Goal: Transaction & Acquisition: Purchase product/service

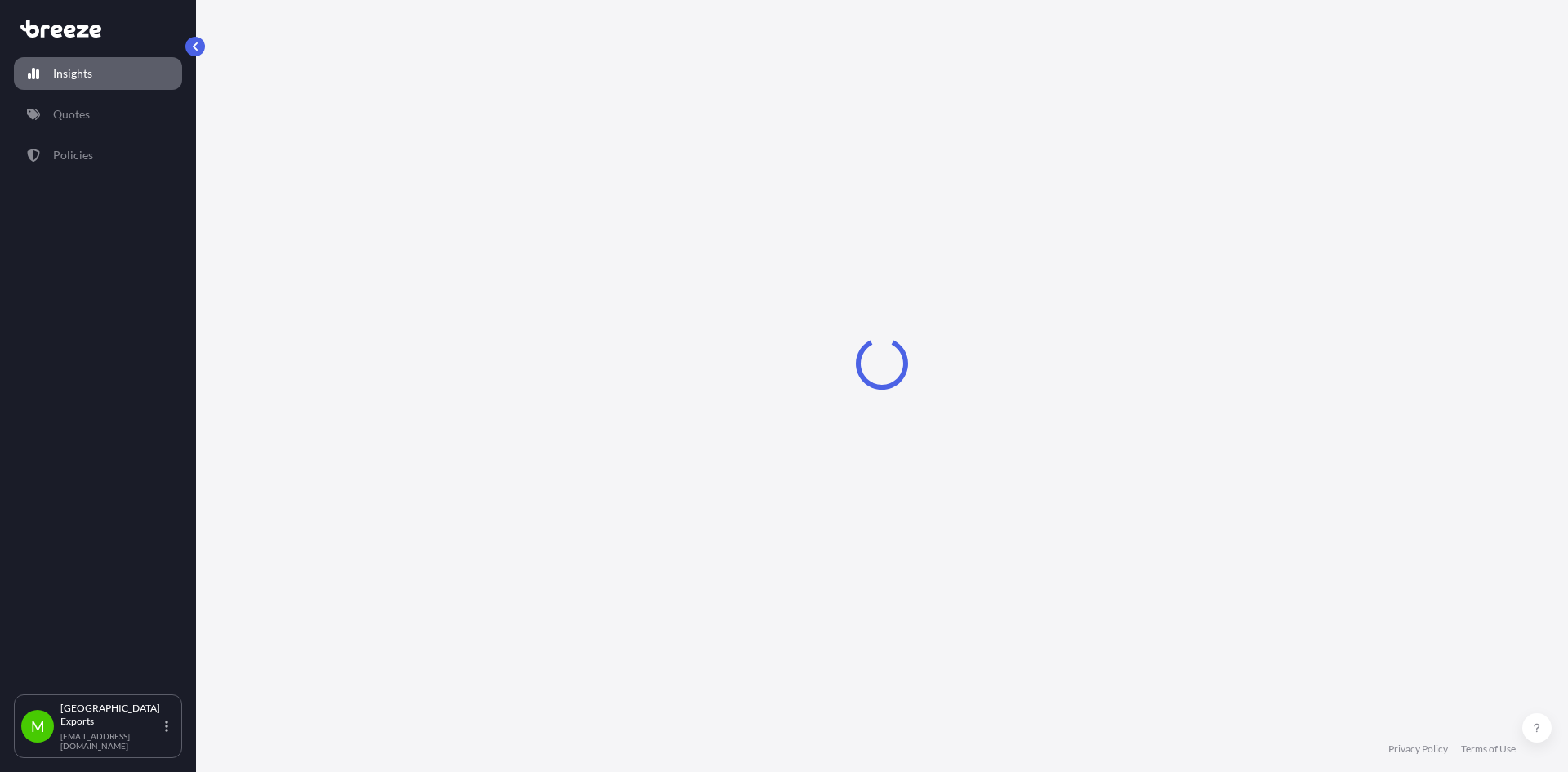
select select "2025"
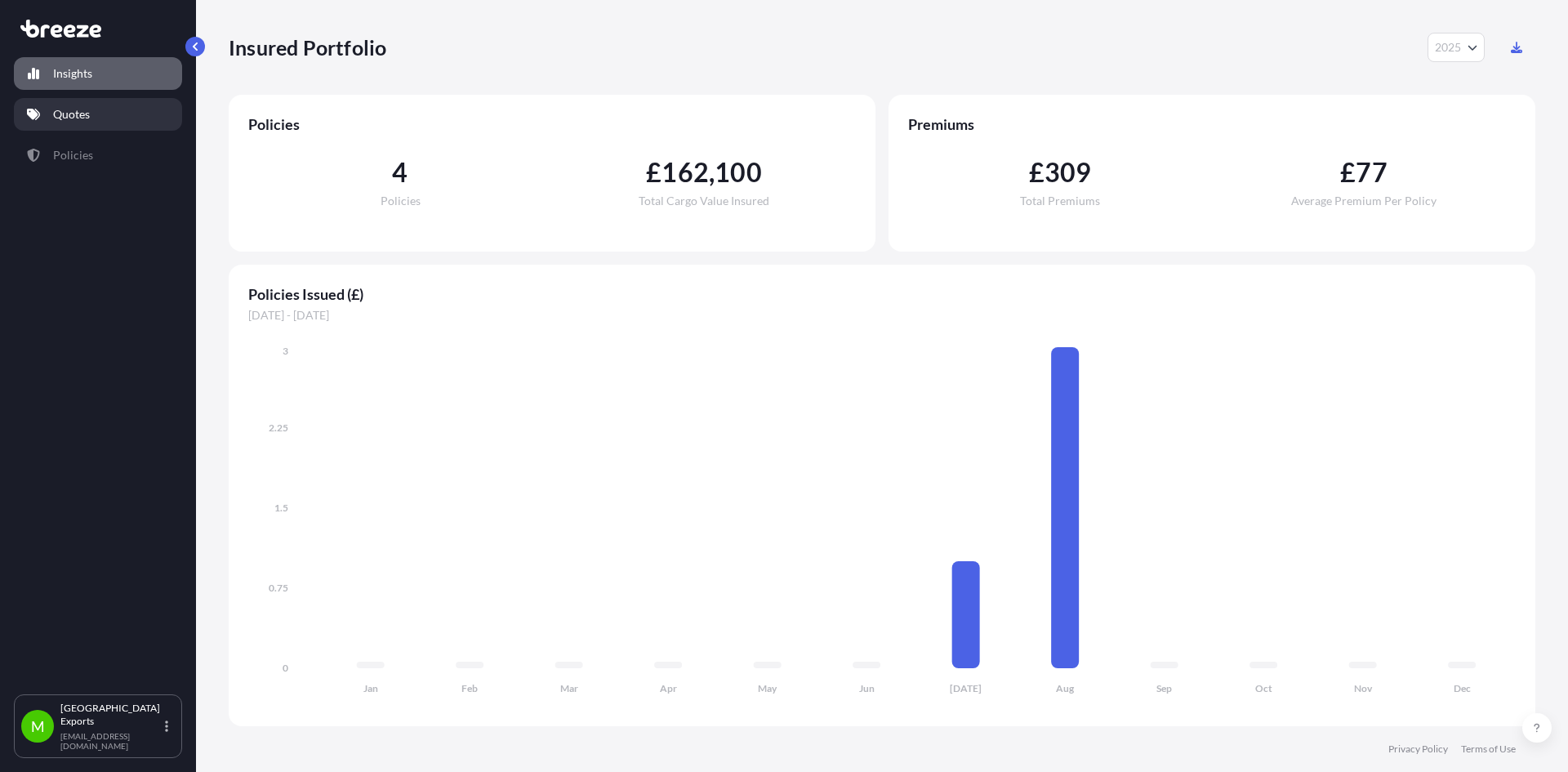
click at [111, 116] on link "Quotes" at bounding box center [98, 114] width 168 height 33
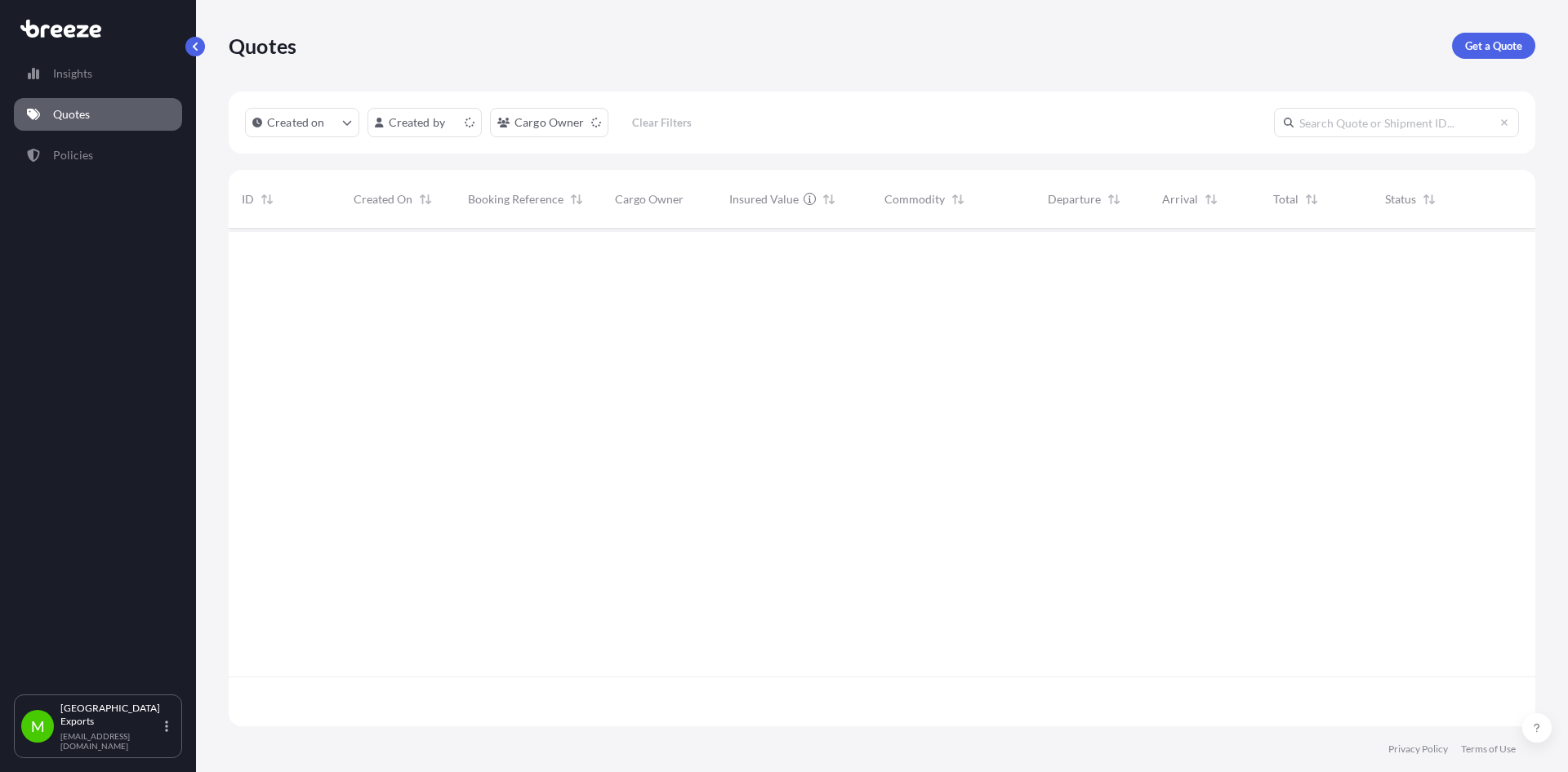
scroll to position [494, 1294]
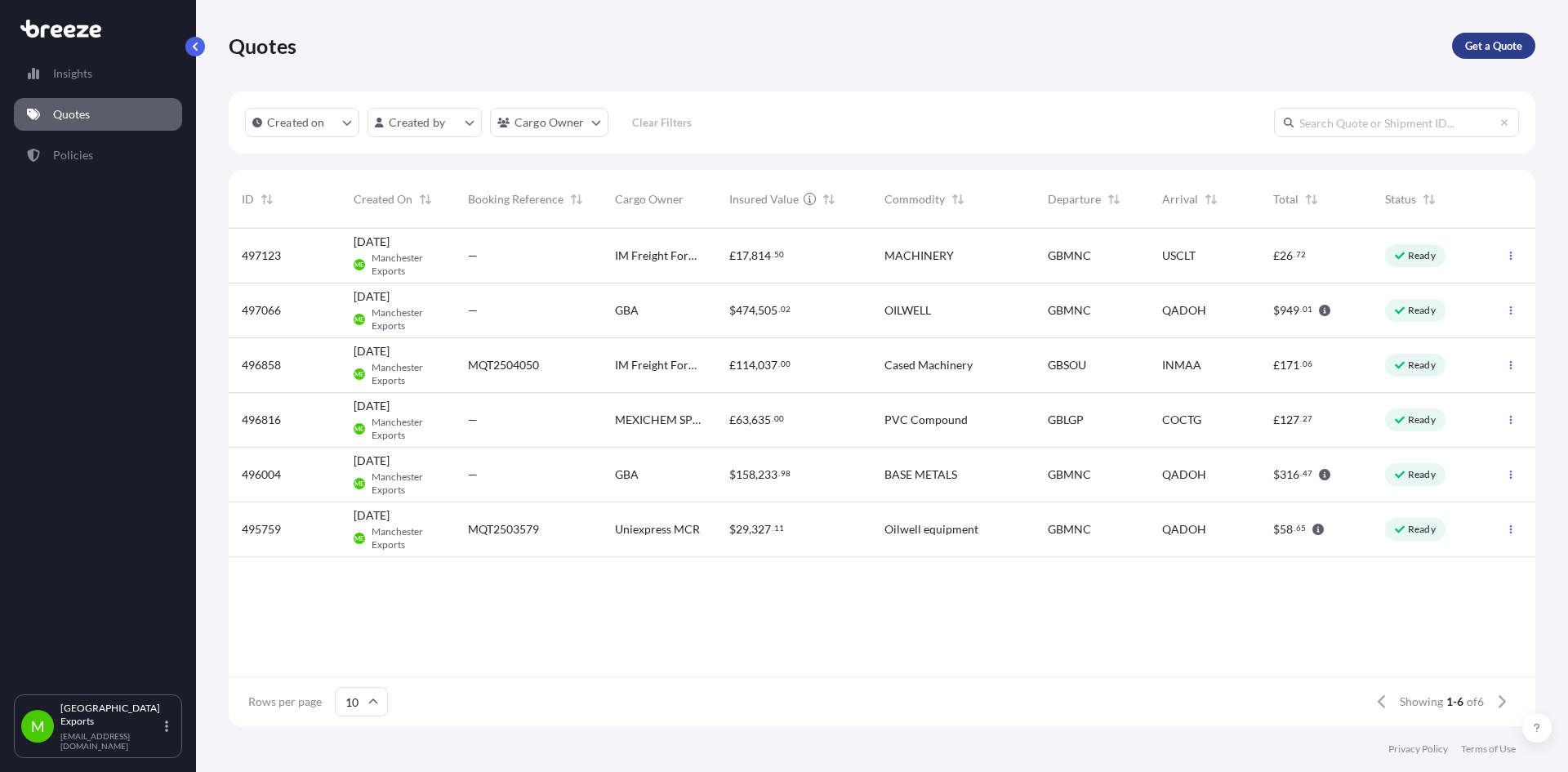
click at [1501, 49] on p "Get a Quote" at bounding box center [1493, 46] width 57 height 16
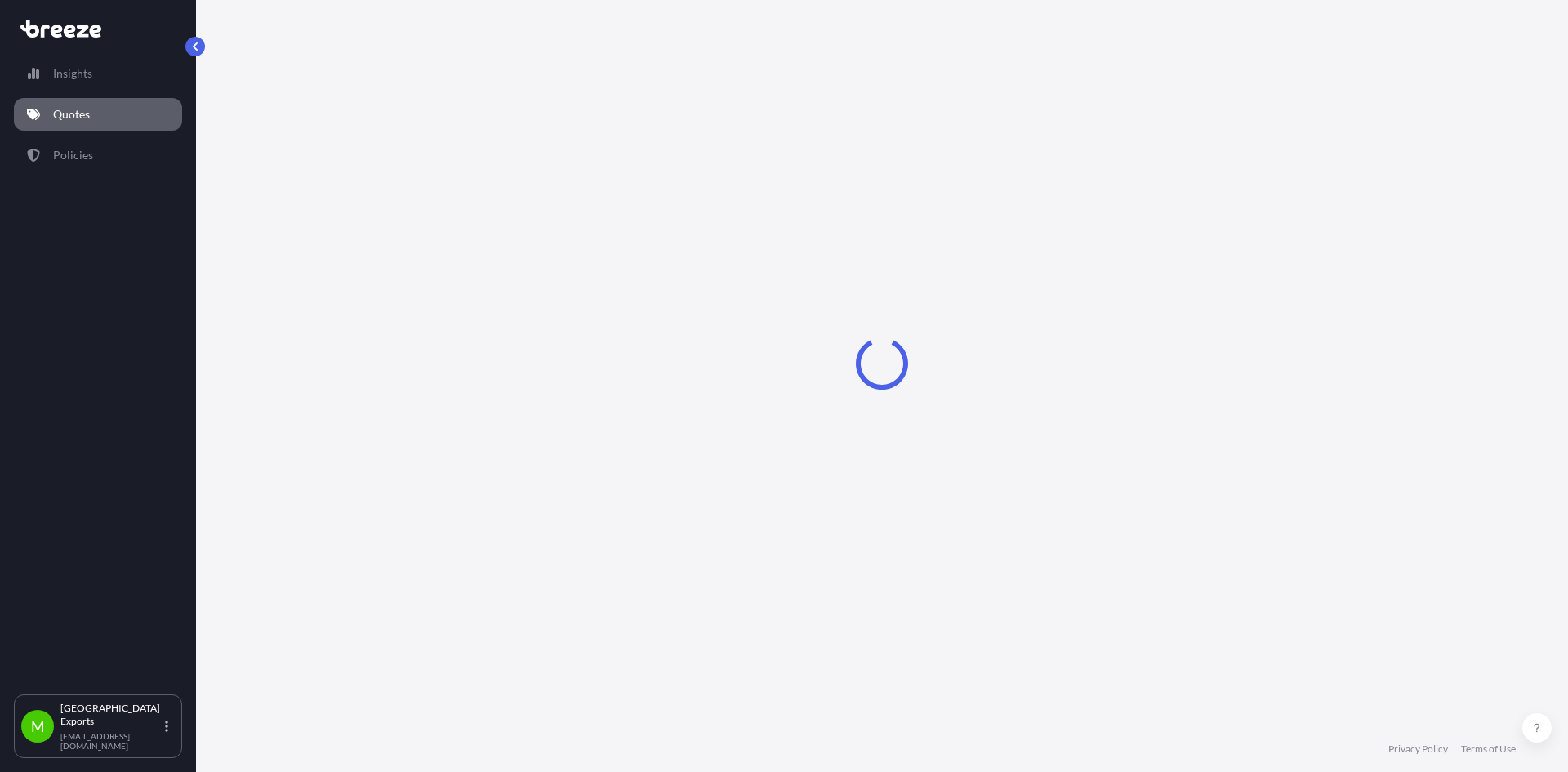
select select "Sea"
select select "1"
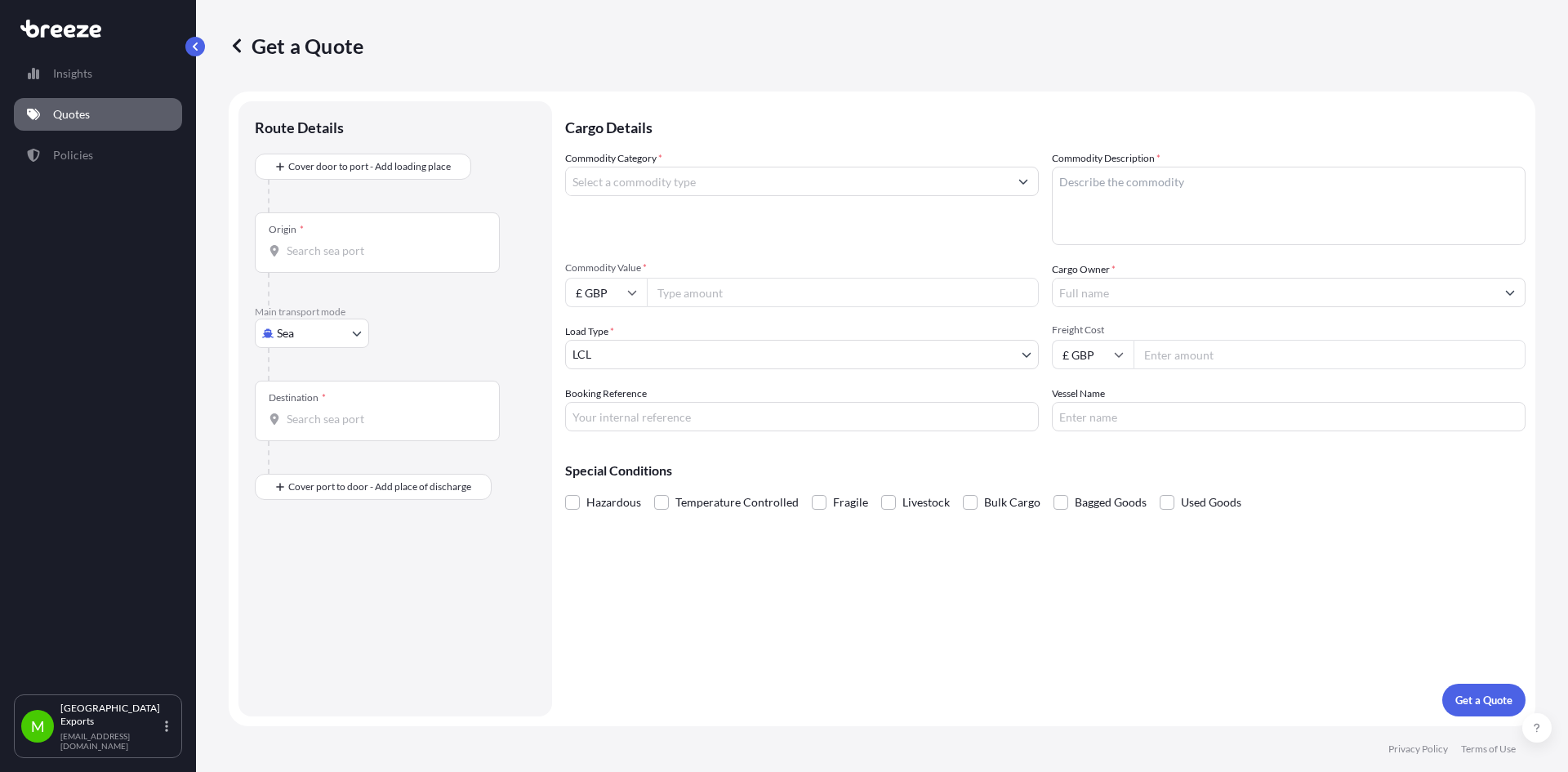
click at [331, 234] on div "Origin *" at bounding box center [377, 242] width 245 height 60
click at [331, 243] on input "Origin *" at bounding box center [383, 251] width 192 height 16
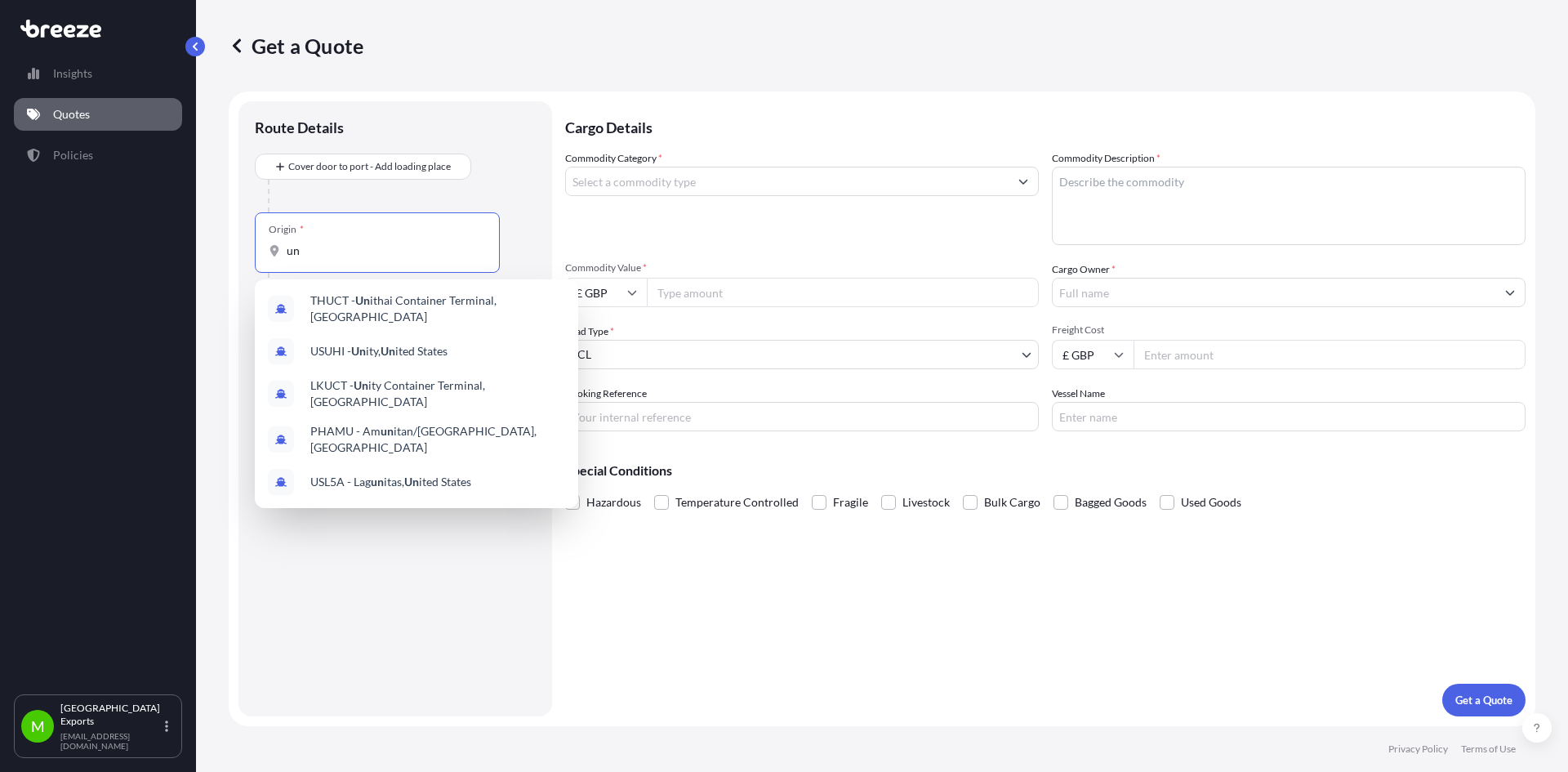
type input "u"
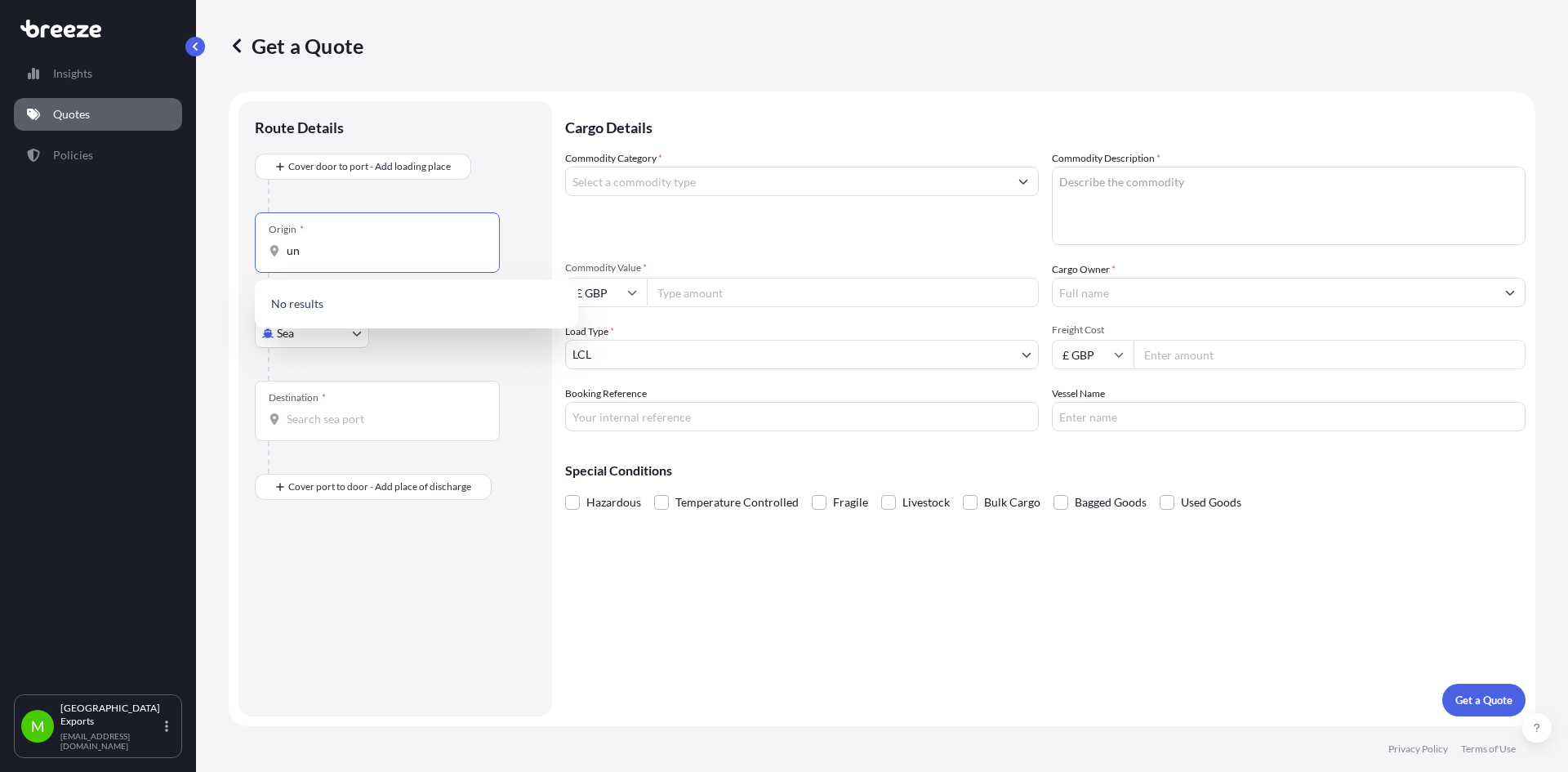
type input "u"
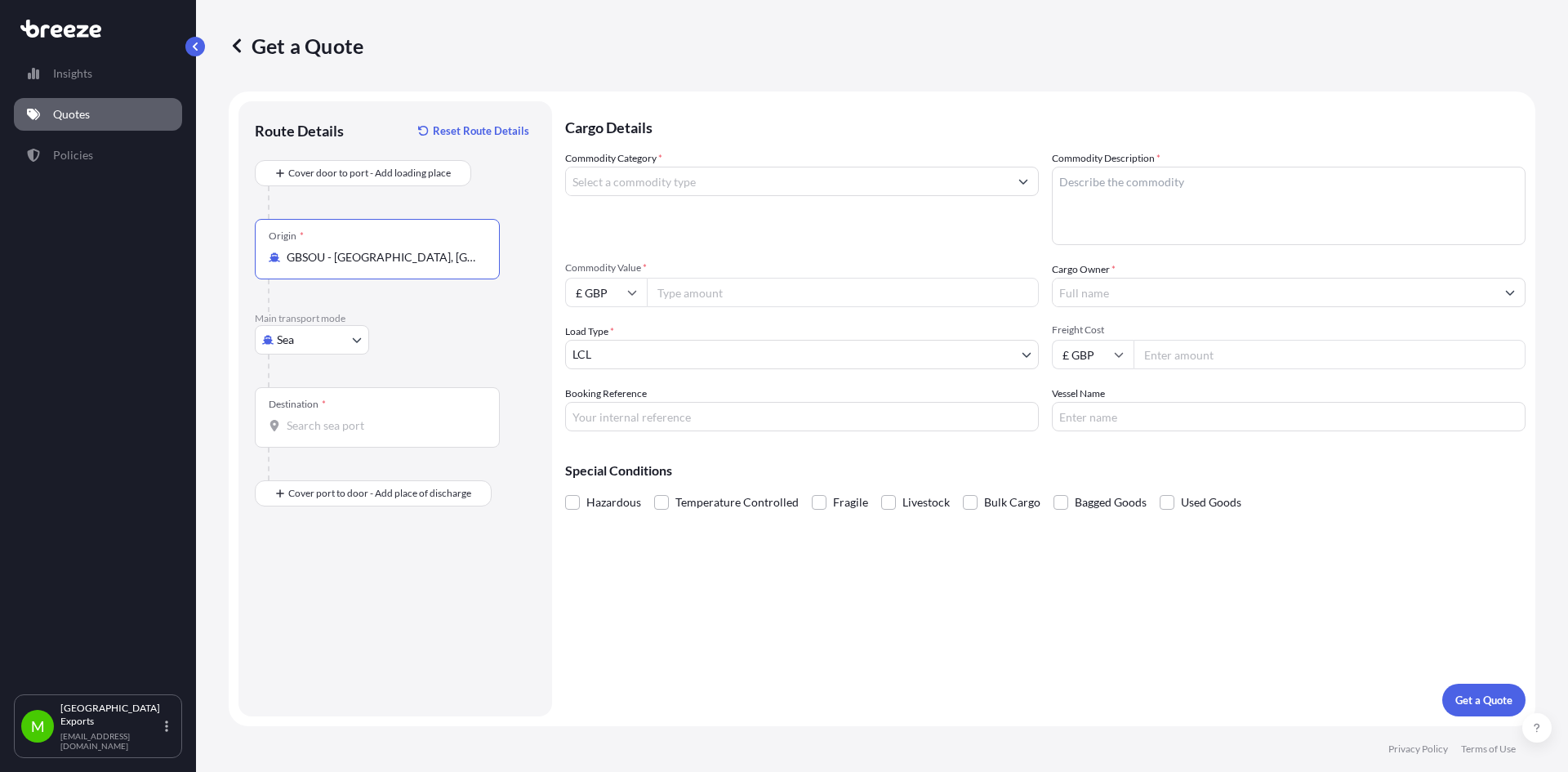
type input "GBSOU - [GEOGRAPHIC_DATA], [GEOGRAPHIC_DATA]"
click at [309, 419] on input "Destination *" at bounding box center [383, 426] width 192 height 16
type input "MXATM - [GEOGRAPHIC_DATA], [GEOGRAPHIC_DATA]"
click at [679, 186] on input "Commodity Category *" at bounding box center [787, 181] width 442 height 29
click at [679, 186] on input "p" at bounding box center [787, 181] width 442 height 29
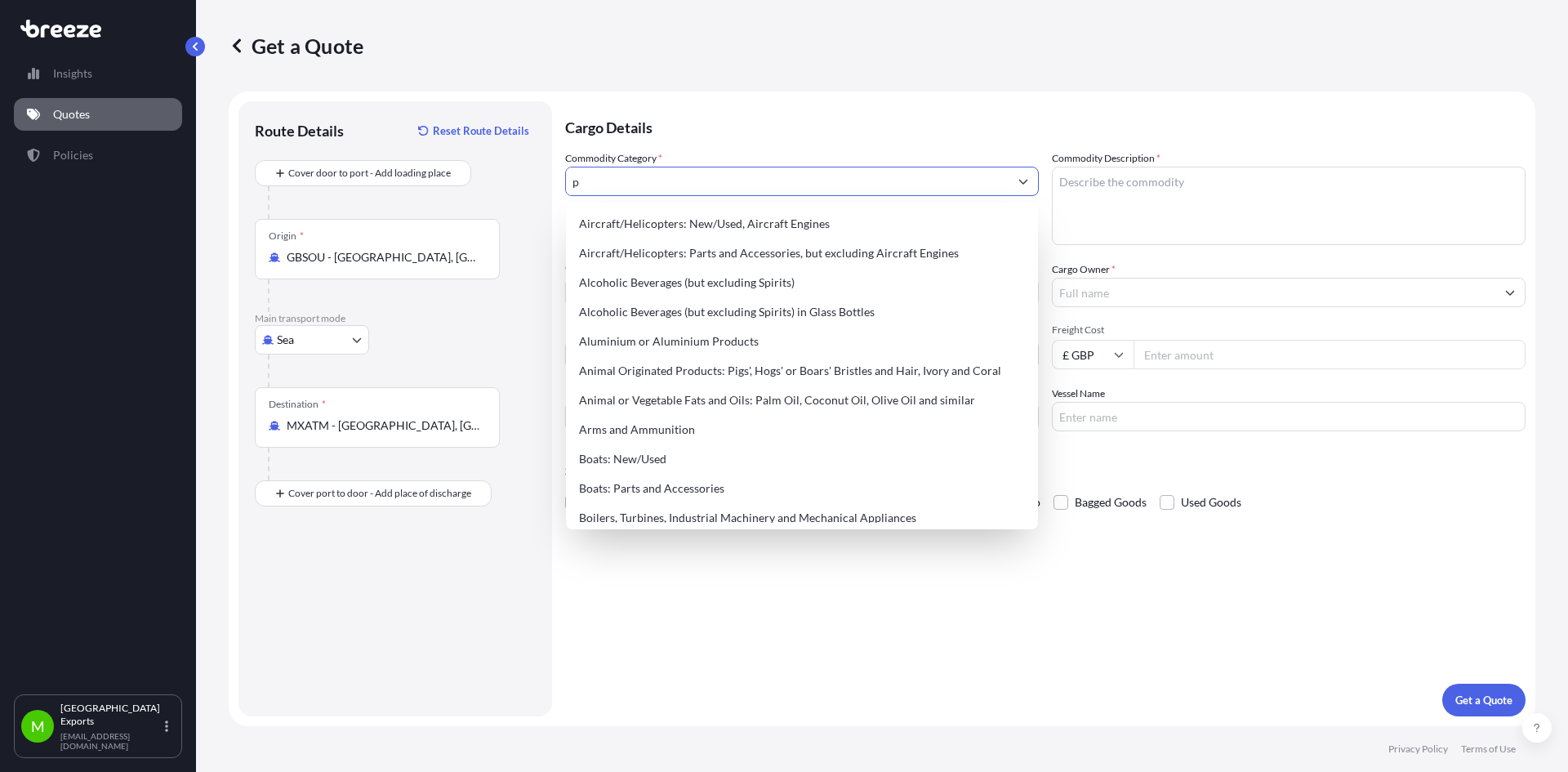
click at [1028, 171] on button "Show suggestions" at bounding box center [1022, 181] width 29 height 29
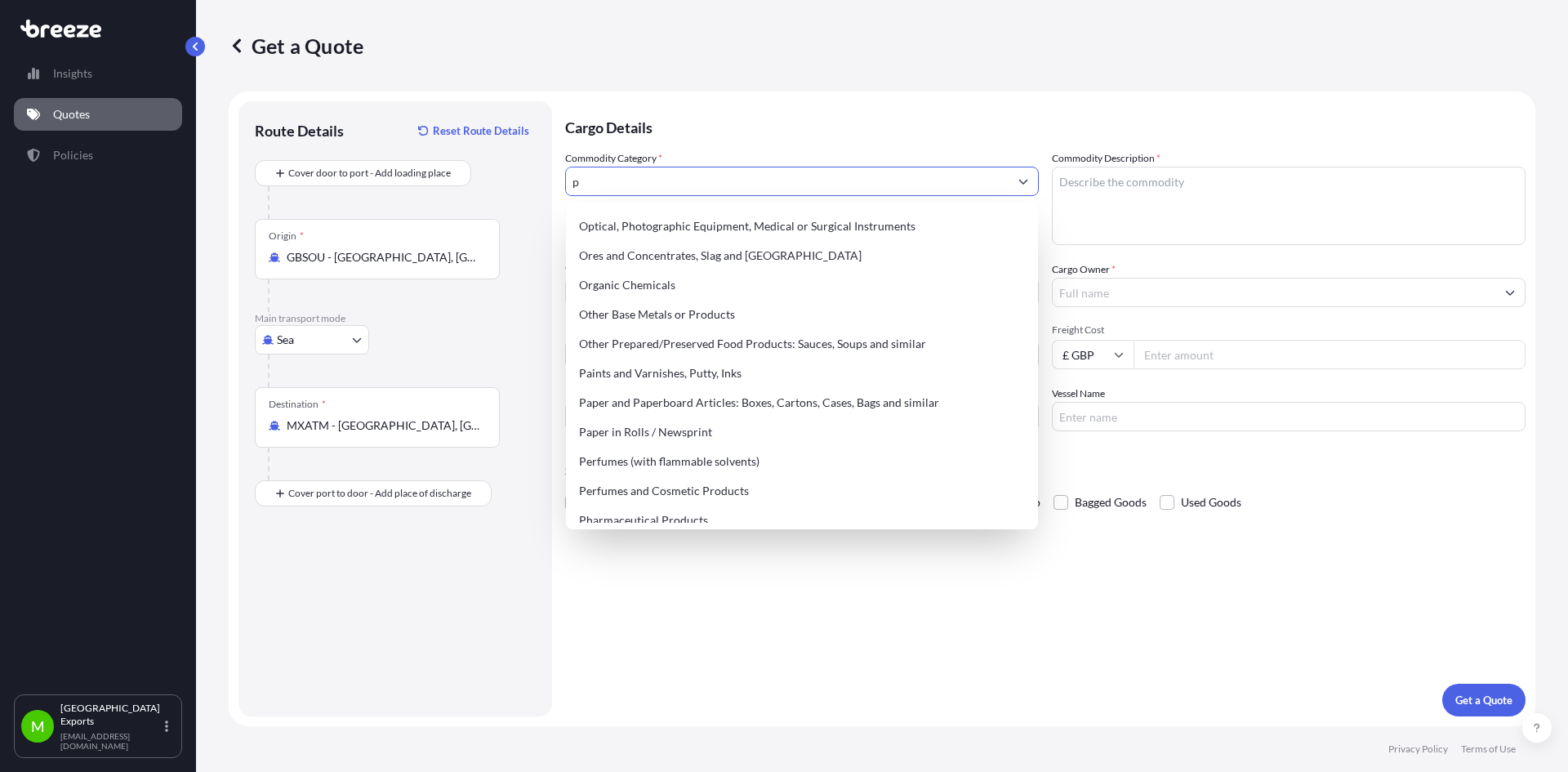
scroll to position [2696, 0]
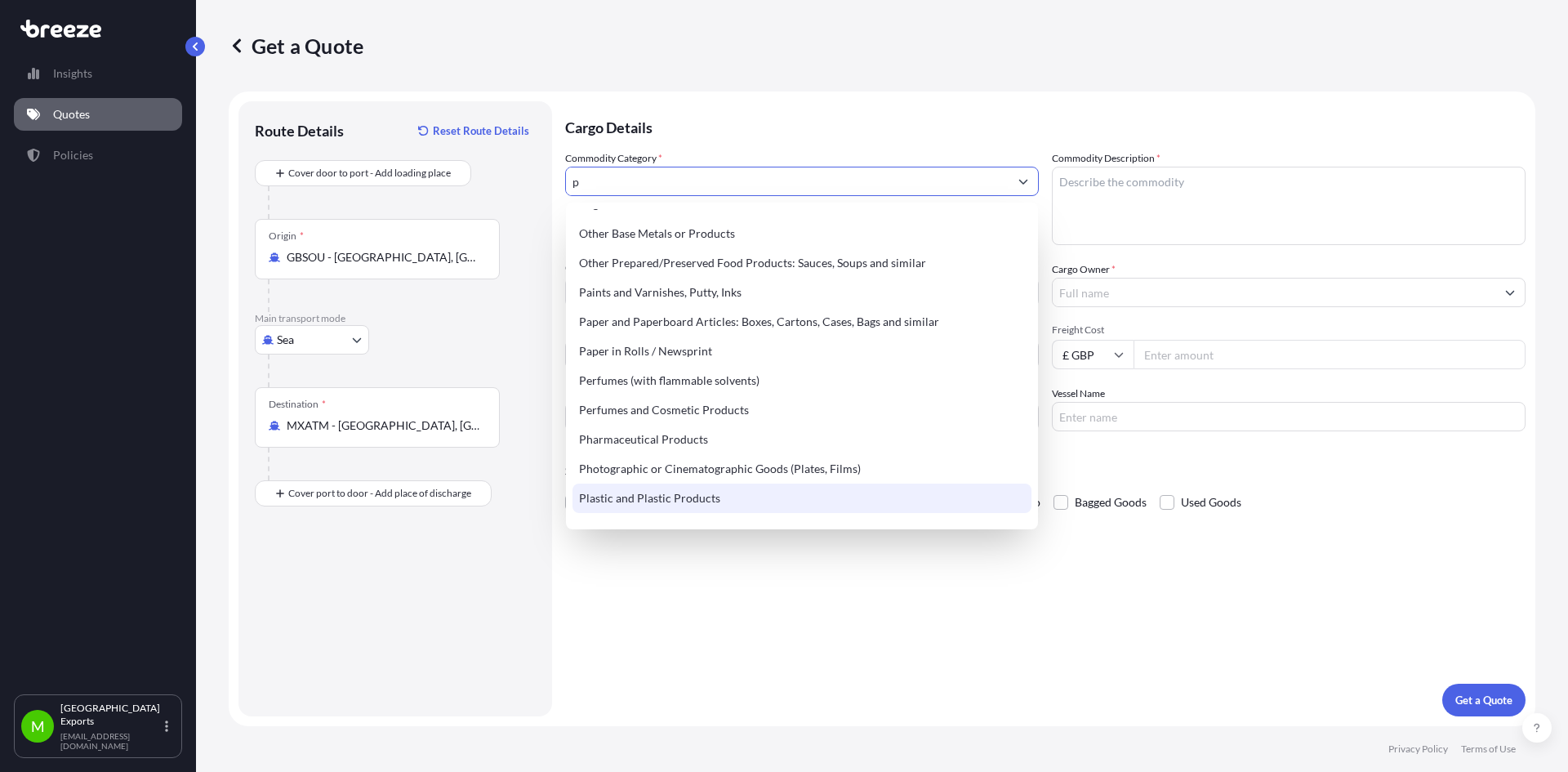
click at [665, 500] on div "Plastic and Plastic Products" at bounding box center [802, 497] width 459 height 29
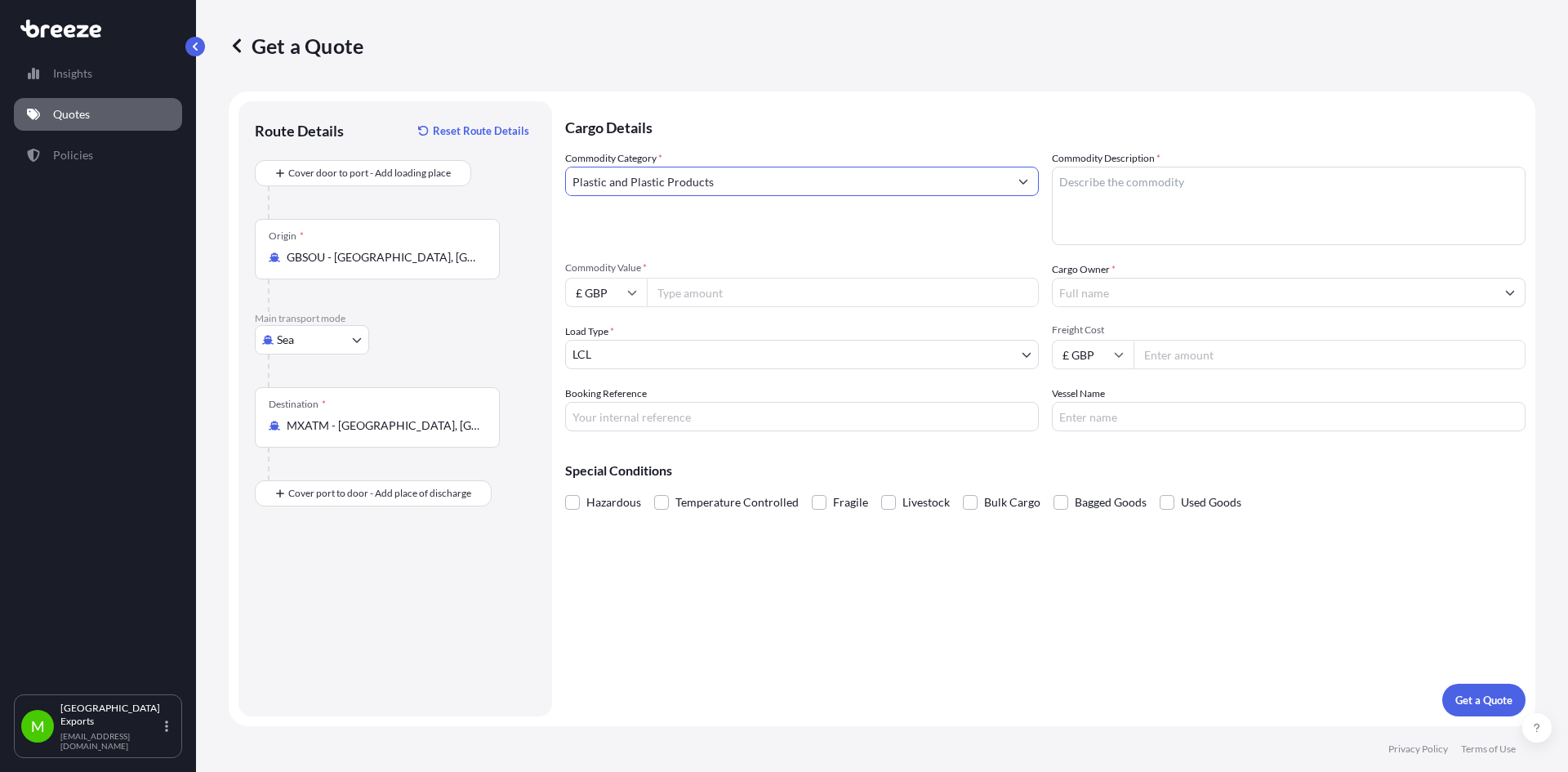
type input "Plastic and Plastic Products"
click at [1157, 178] on textarea "Commodity Description *" at bounding box center [1288, 206] width 473 height 79
type textarea "v"
type textarea "VINASTAB P4021"
click at [683, 289] on input "Commodity Value *" at bounding box center [842, 291] width 392 height 29
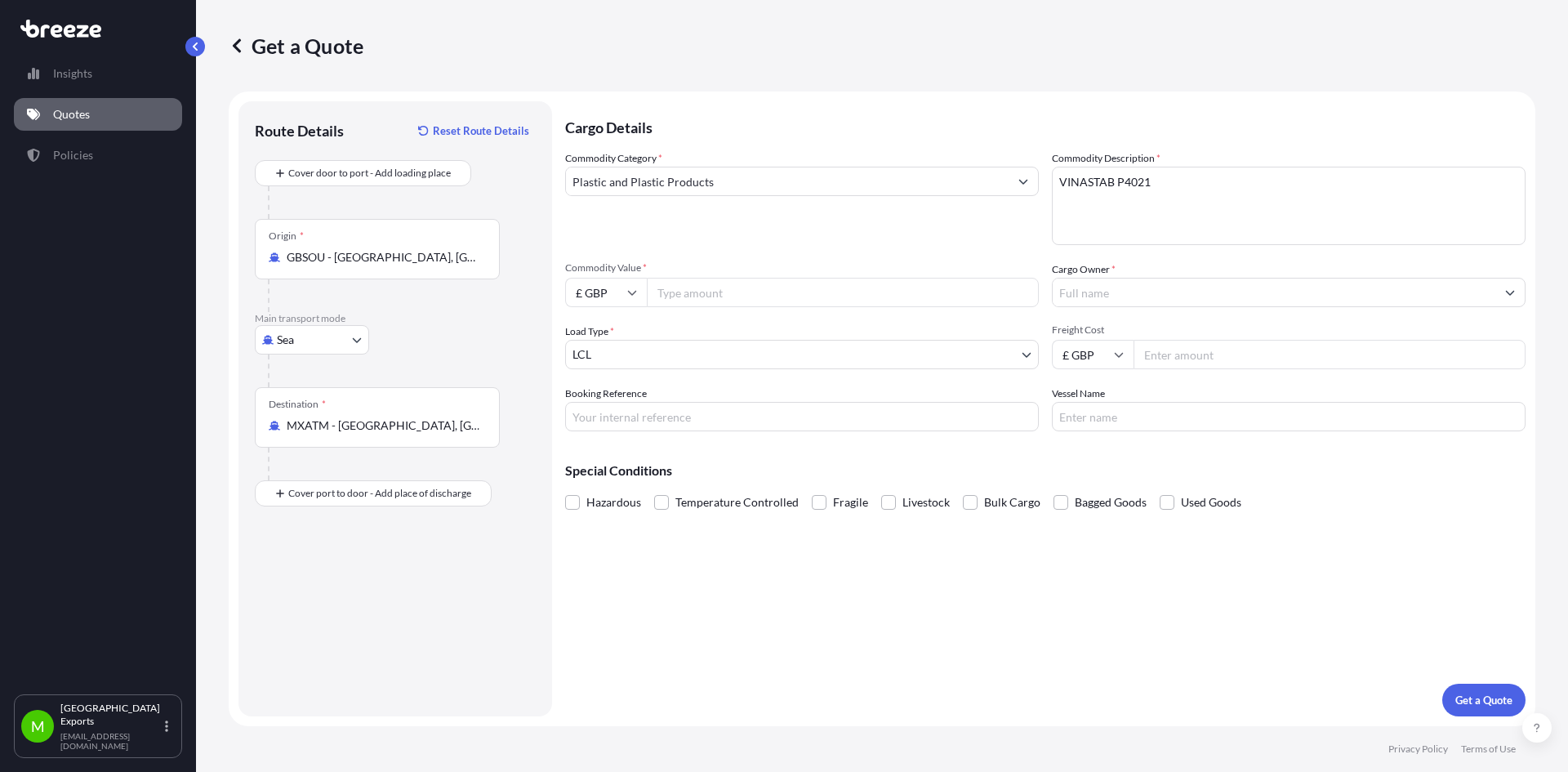
click at [616, 297] on input "£ GBP" at bounding box center [606, 291] width 81 height 29
drag, startPoint x: 614, startPoint y: 404, endPoint x: 669, endPoint y: 332, distance: 90.6
click at [617, 394] on div "$ USD" at bounding box center [606, 405] width 69 height 31
type input "$ USD"
click at [689, 291] on input "Commodity Value *" at bounding box center [842, 291] width 392 height 29
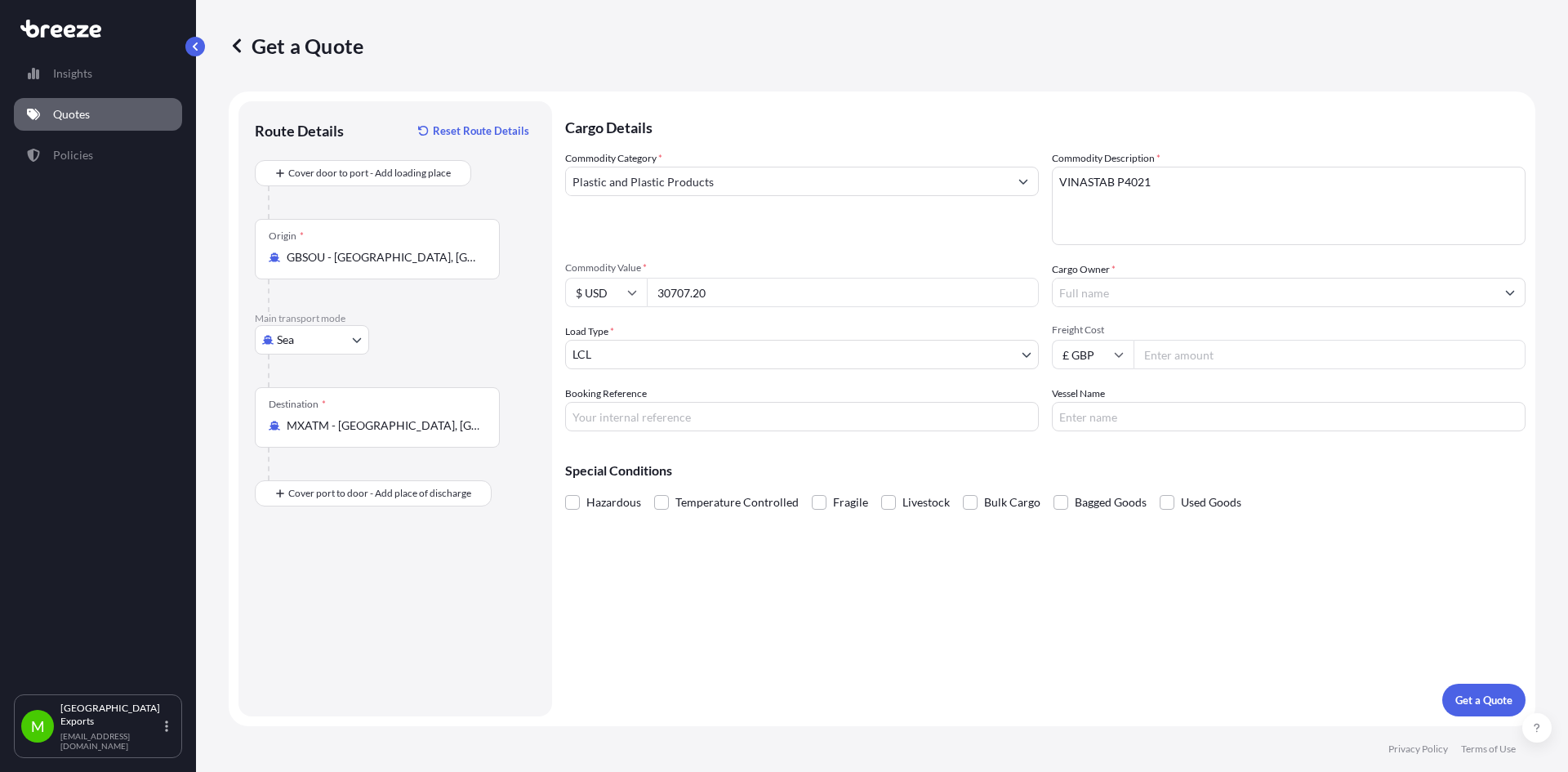
type input "30707.20"
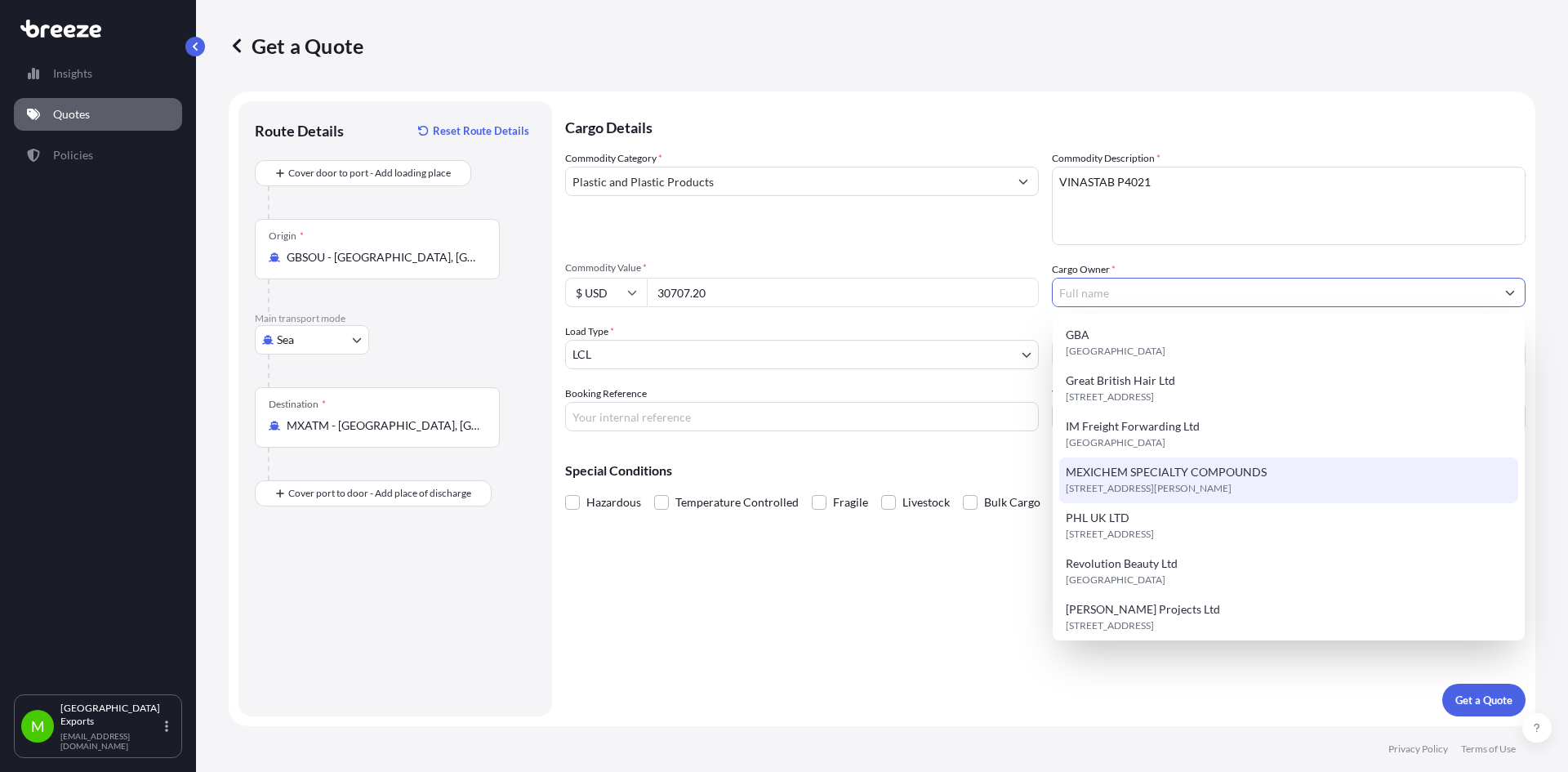
type input "MEXICHEM SPECIALTY COMPOUNDS"
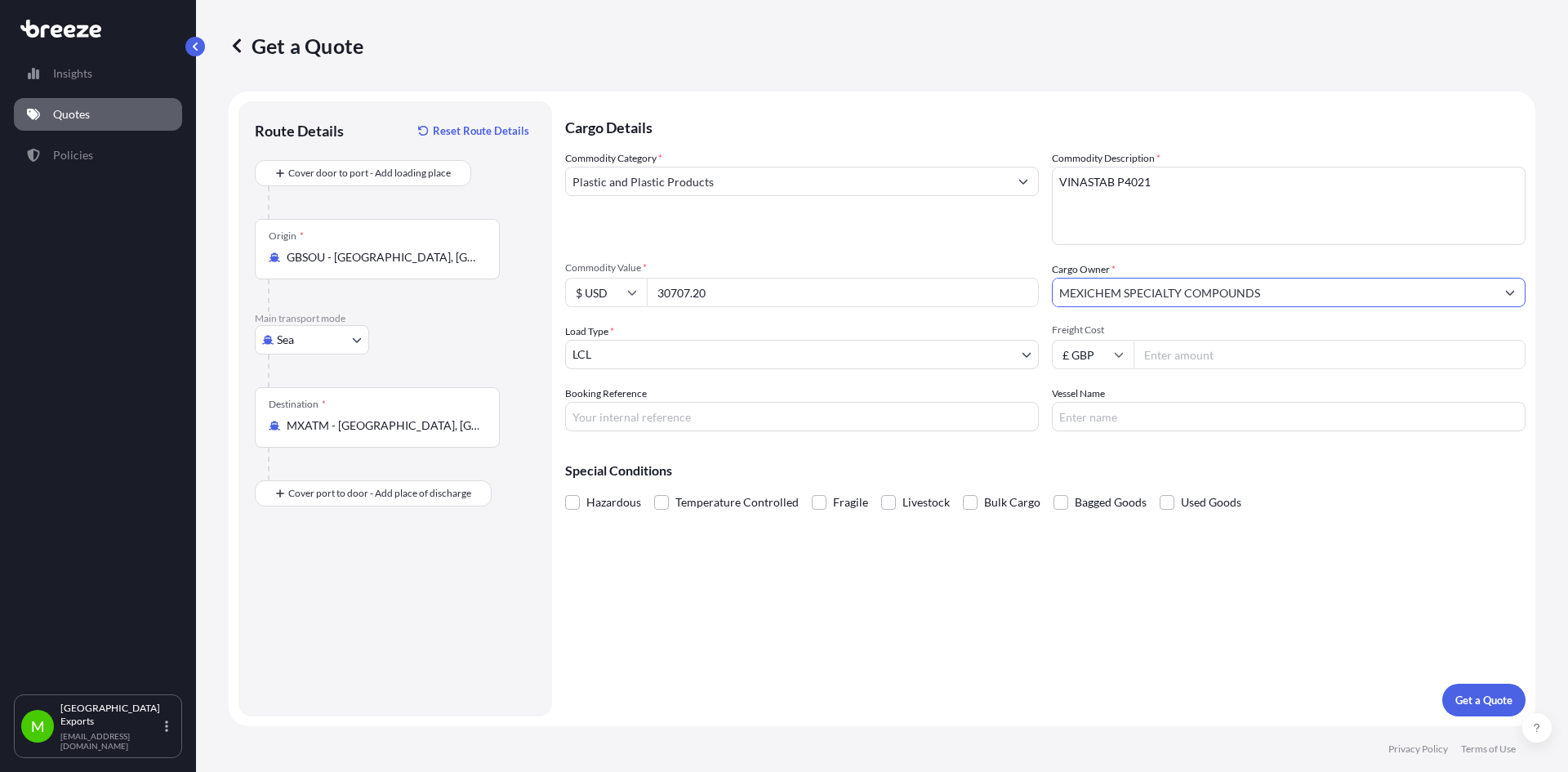
click at [608, 359] on body "8 options available. Insights Quotes Policies M Manchester Exports [EMAIL_ADDRE…" at bounding box center [784, 386] width 1568 height 772
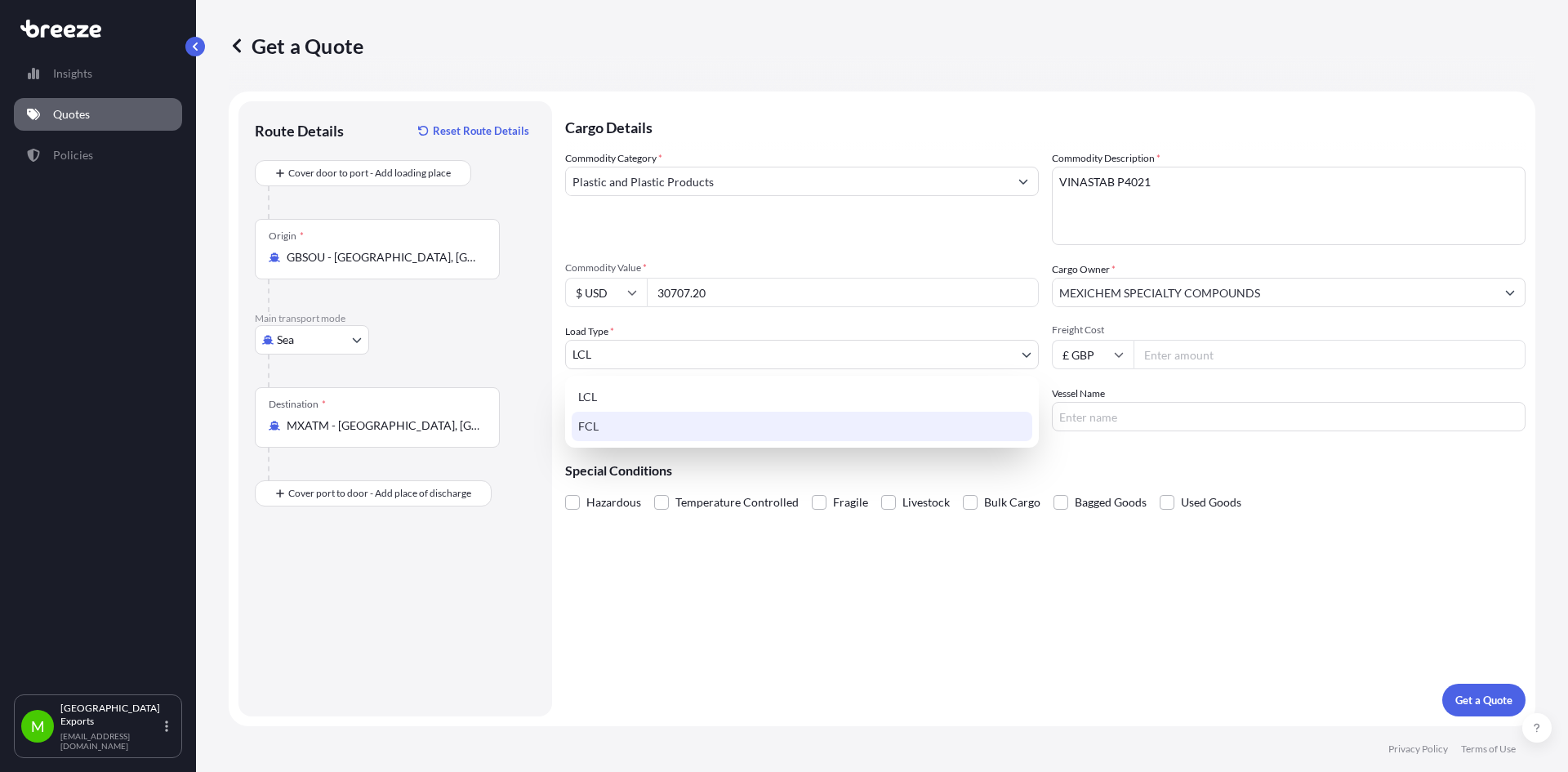
click at [623, 424] on div "FCL" at bounding box center [802, 426] width 461 height 29
select select "2"
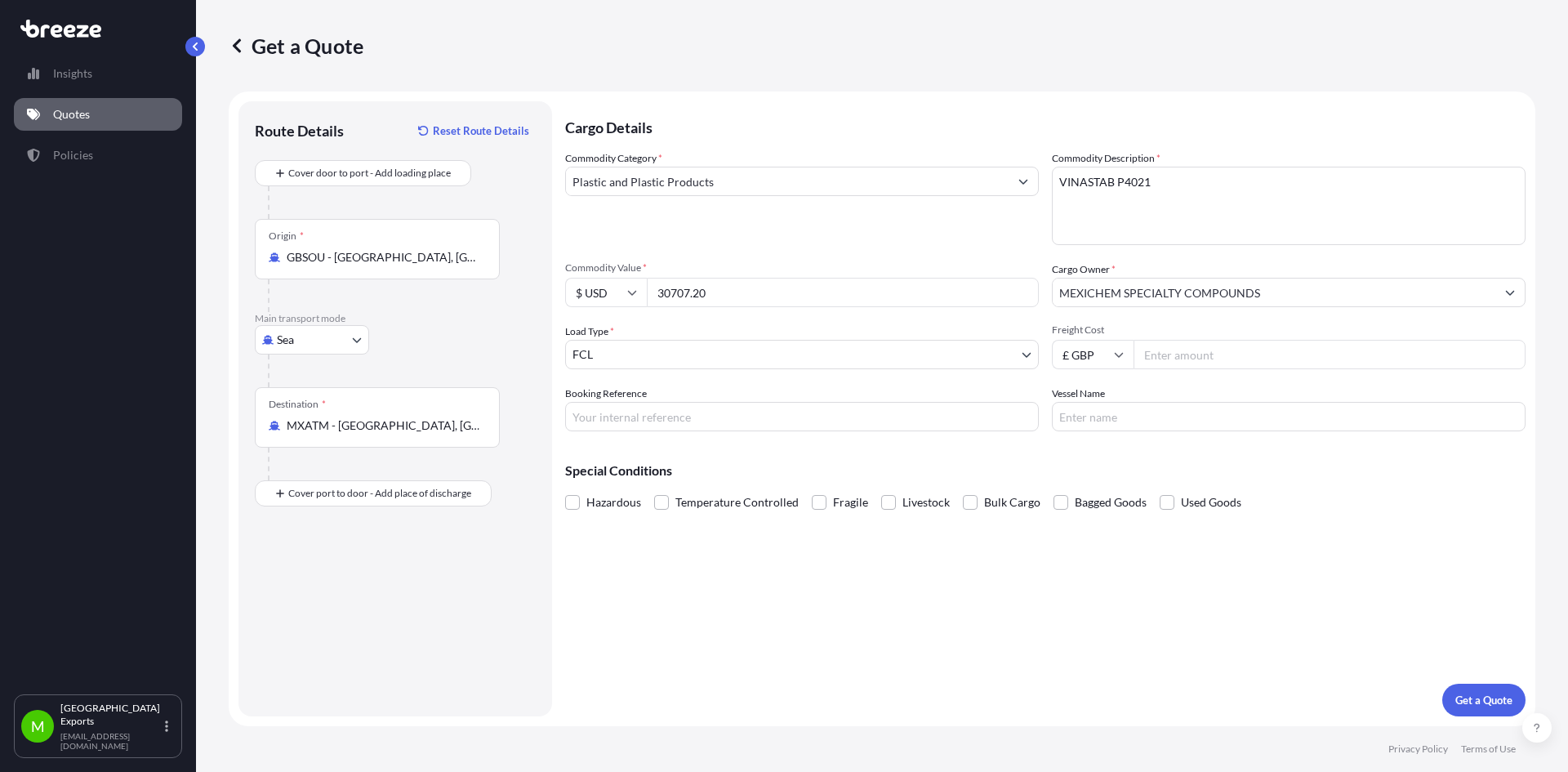
click at [1204, 362] on input "Freight Cost" at bounding box center [1330, 354] width 392 height 29
type input "2250"
click at [764, 420] on input "Booking Reference" at bounding box center [802, 416] width 473 height 29
type input "ME2501123"
type input "CMA CGM [PERSON_NAME]"
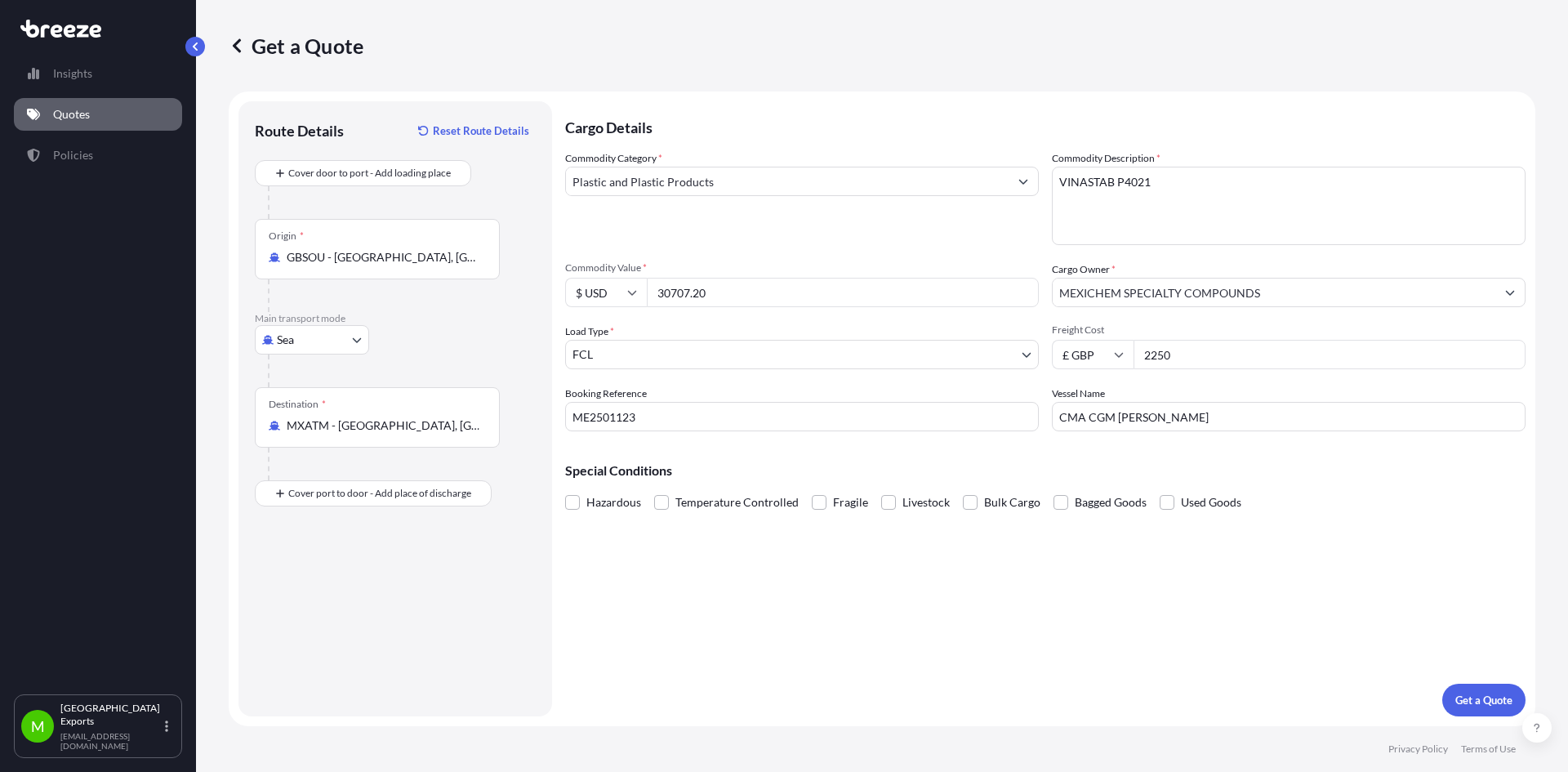
click at [860, 627] on div "Cargo Details Commodity Category * Plastic and Plastic Products Commodity Descr…" at bounding box center [1045, 409] width 961 height 615
click at [1503, 692] on p "Get a Quote" at bounding box center [1483, 700] width 57 height 16
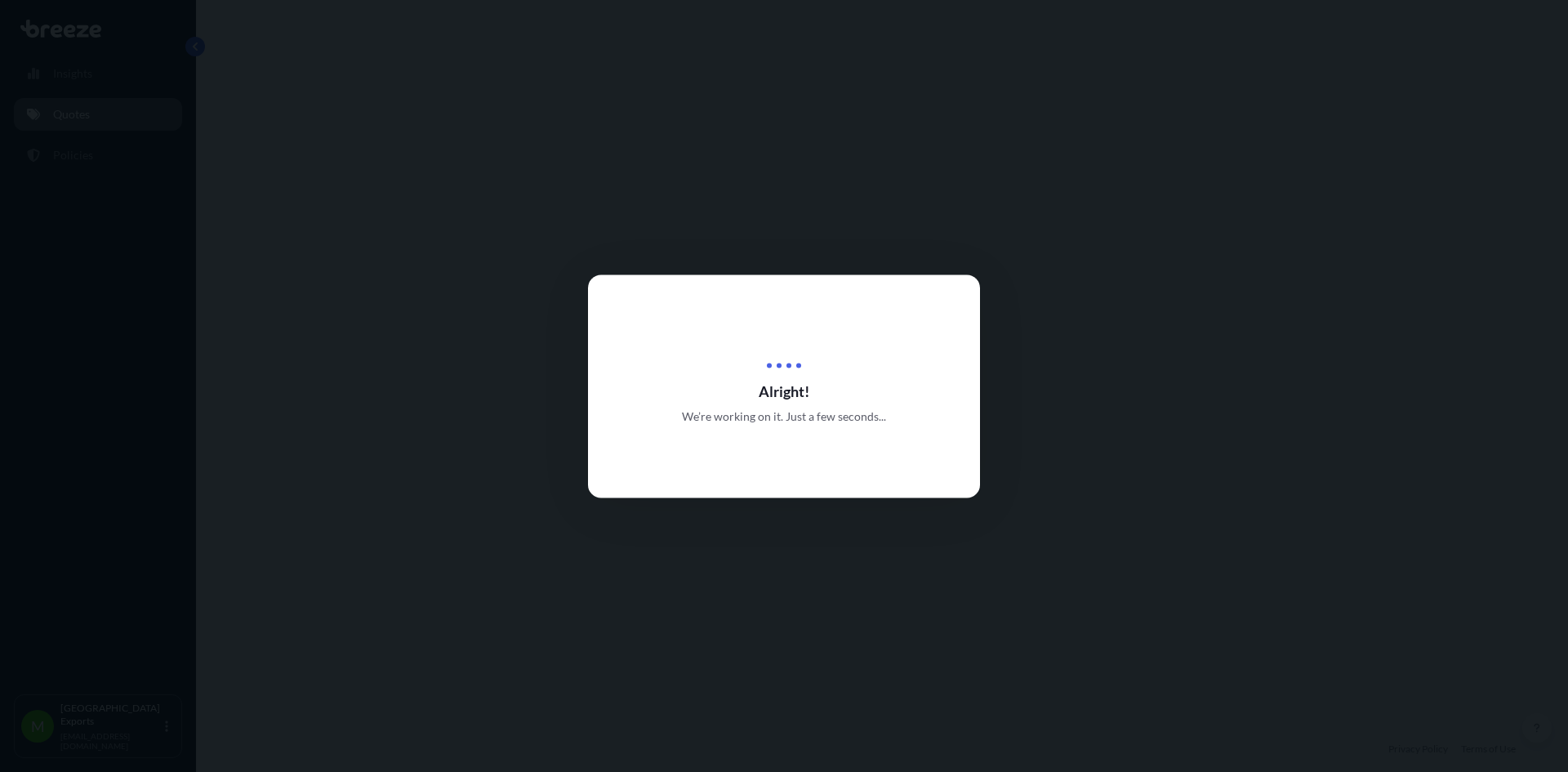
select select "Sea"
select select "2"
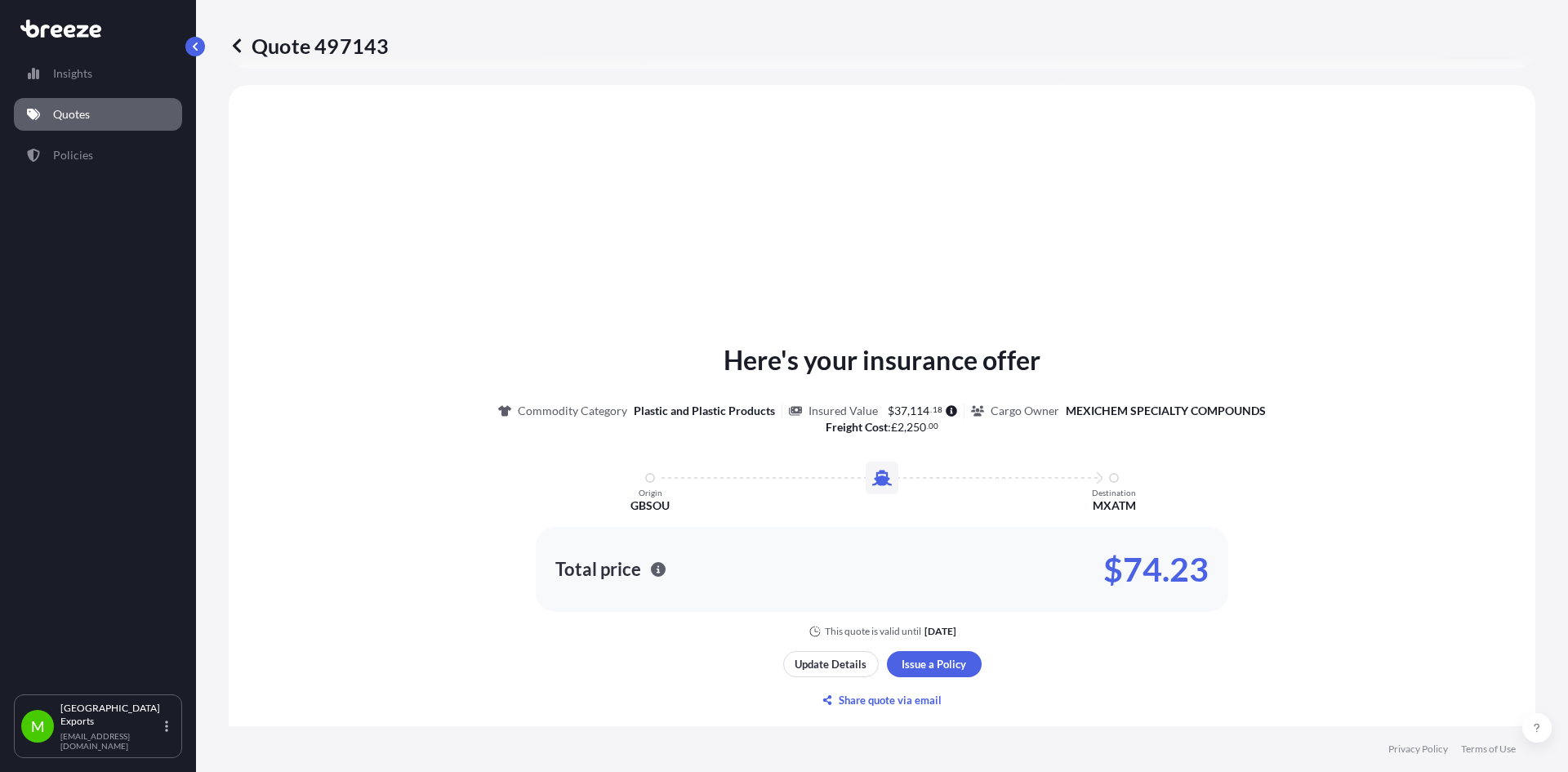
scroll to position [492, 0]
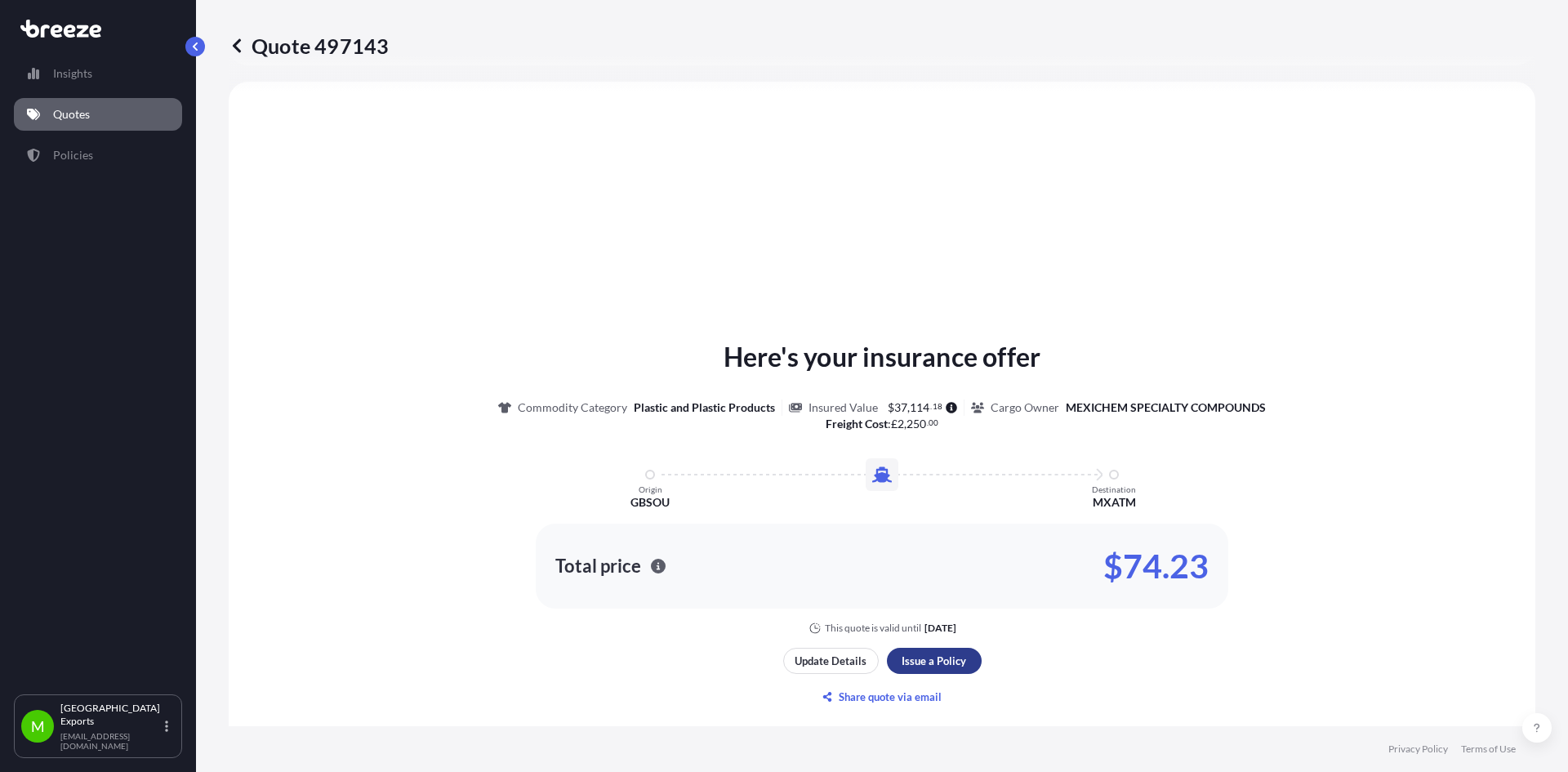
click at [932, 635] on div "Here's your insurance offer Commodity Category Plastic and Plastic Products Ins…" at bounding box center [882, 486] width 1261 height 298
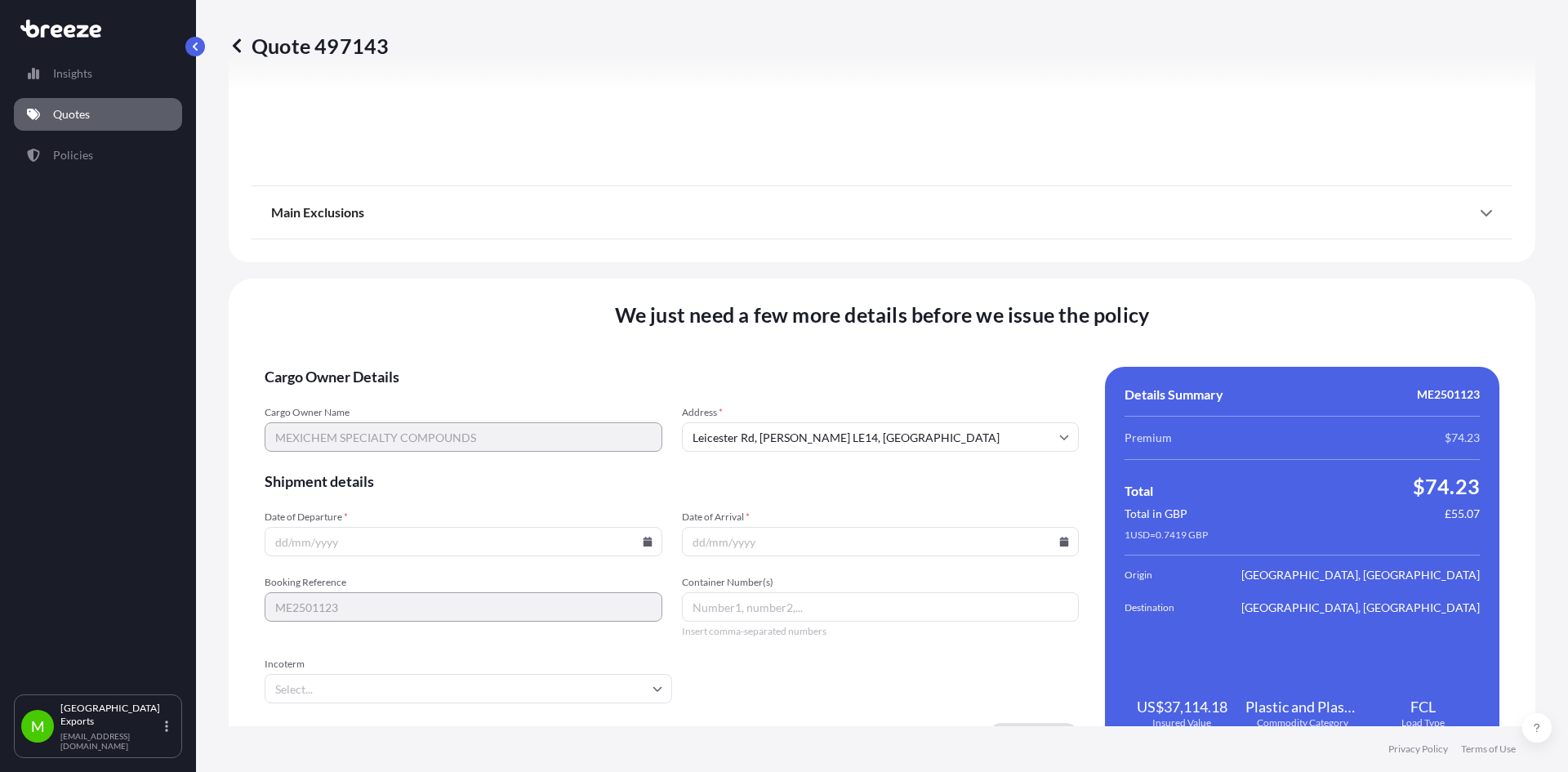
scroll to position [1820, 0]
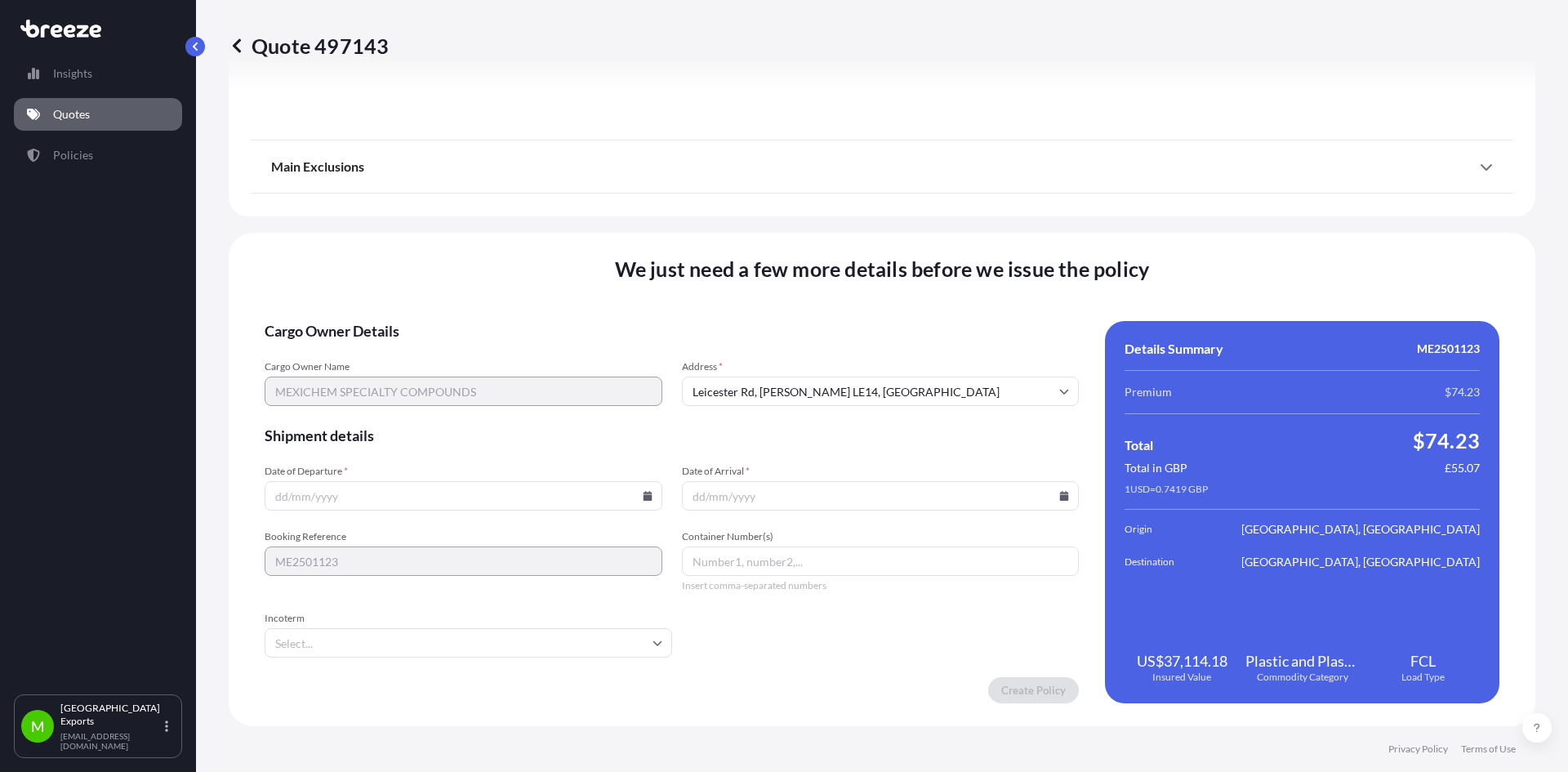
click at [351, 502] on input "Date of Departure *" at bounding box center [464, 496] width 397 height 29
click at [640, 501] on input "Date of Departure *" at bounding box center [464, 496] width 397 height 29
click at [649, 490] on input "Date of Departure *" at bounding box center [464, 496] width 397 height 29
click at [645, 493] on icon at bounding box center [647, 496] width 9 height 10
click at [578, 379] on button "24" at bounding box center [576, 382] width 26 height 26
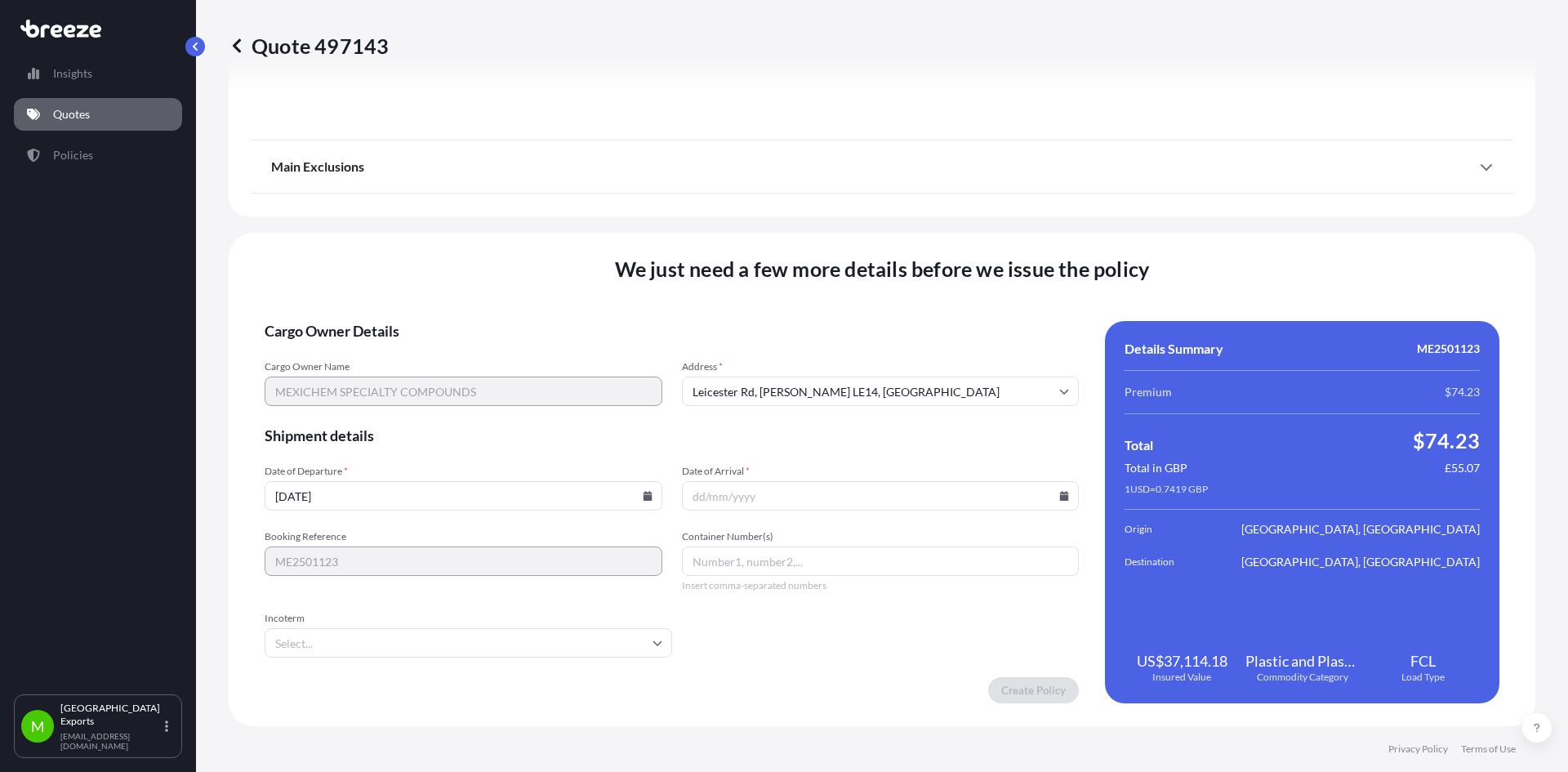
type input "[DATE]"
click at [1063, 497] on input "Date of Arrival *" at bounding box center [880, 496] width 397 height 29
click at [1059, 496] on icon at bounding box center [1064, 496] width 9 height 10
click at [983, 224] on icon at bounding box center [984, 220] width 6 height 10
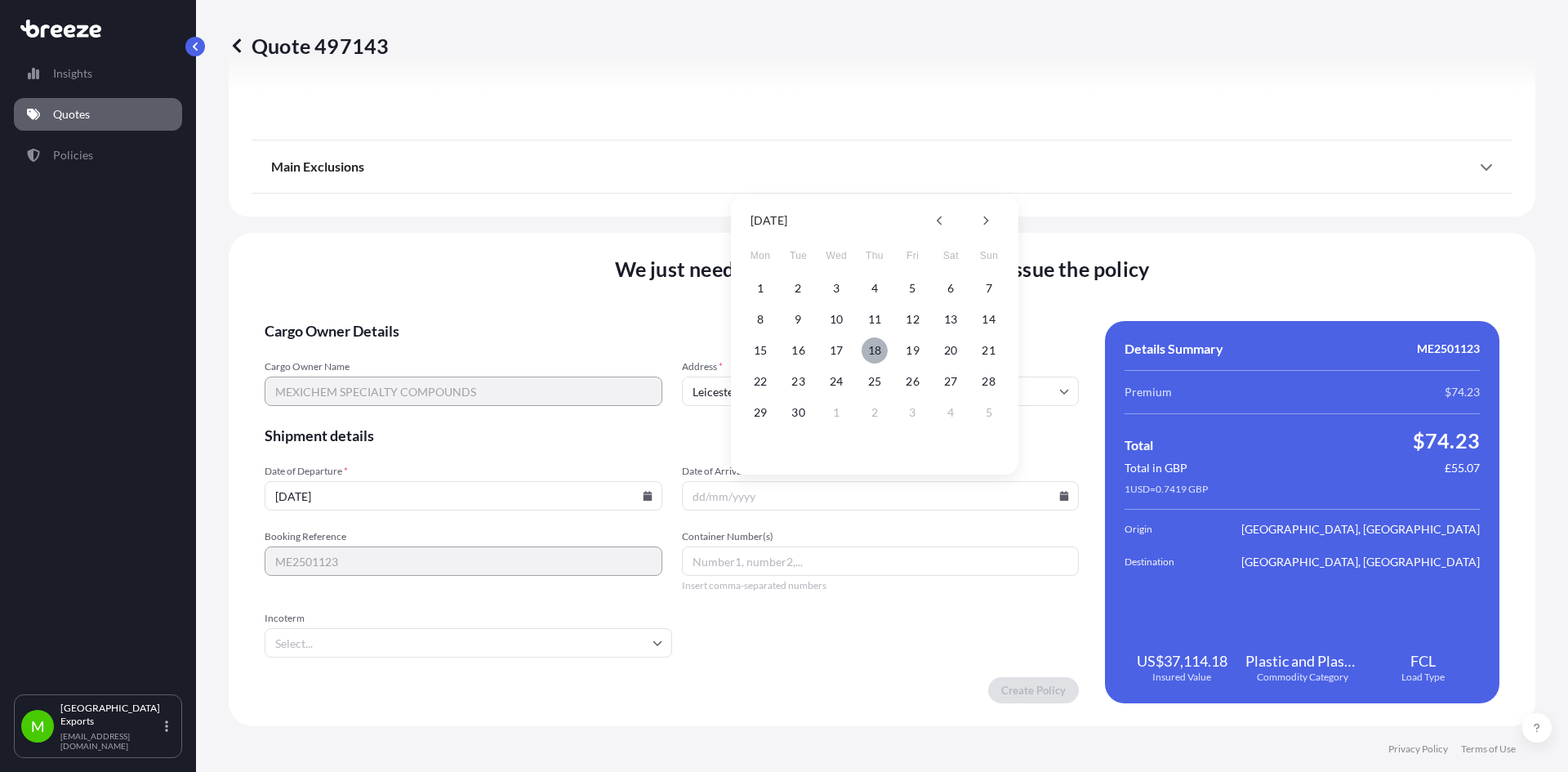
click at [872, 350] on button "18" at bounding box center [875, 351] width 26 height 26
type input "[DATE]"
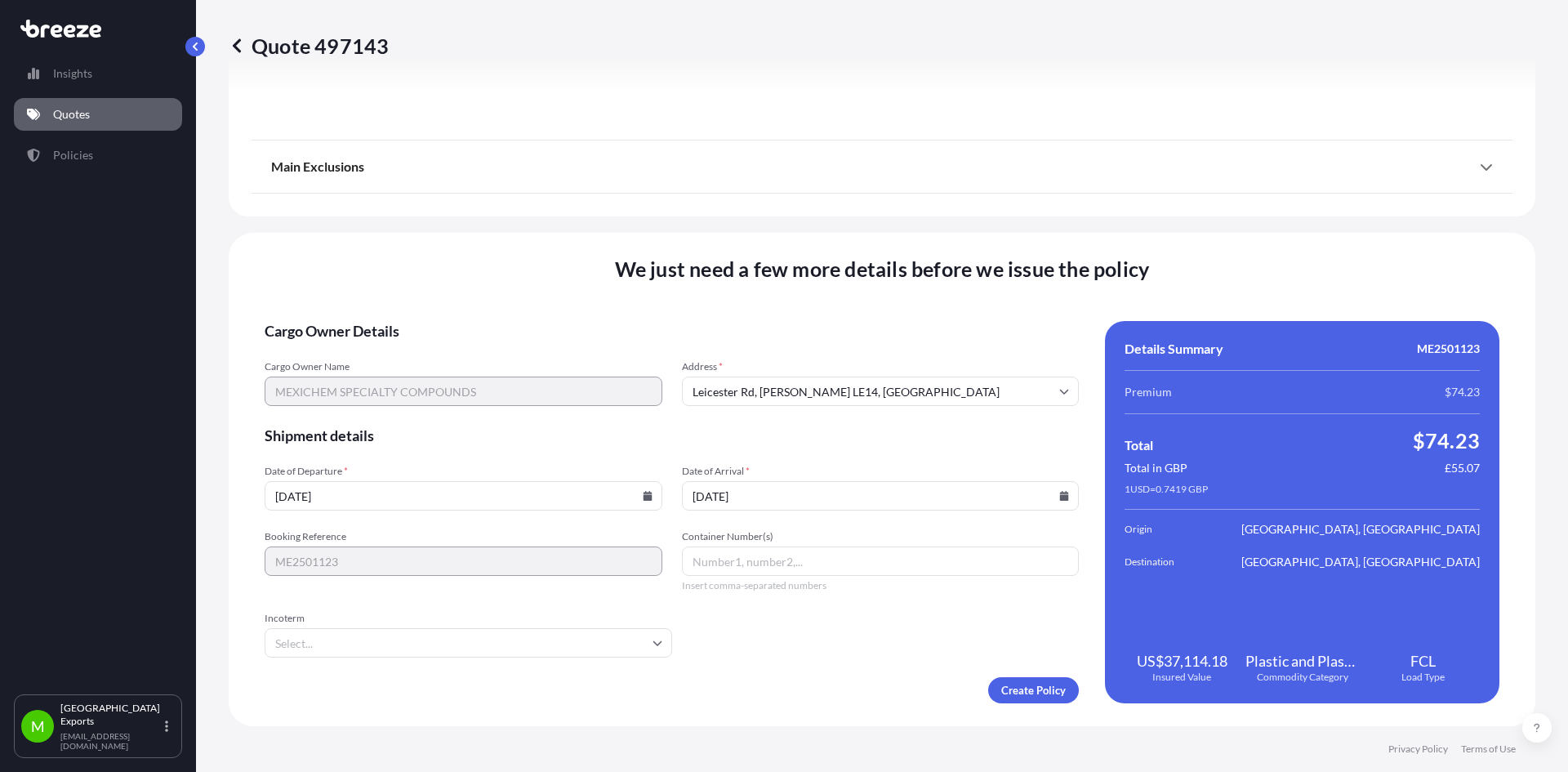
click at [777, 555] on input "Container Number(s)" at bounding box center [880, 561] width 397 height 29
type input "EMCU6242009"
click at [618, 646] on input "Incoterm" at bounding box center [468, 642] width 407 height 29
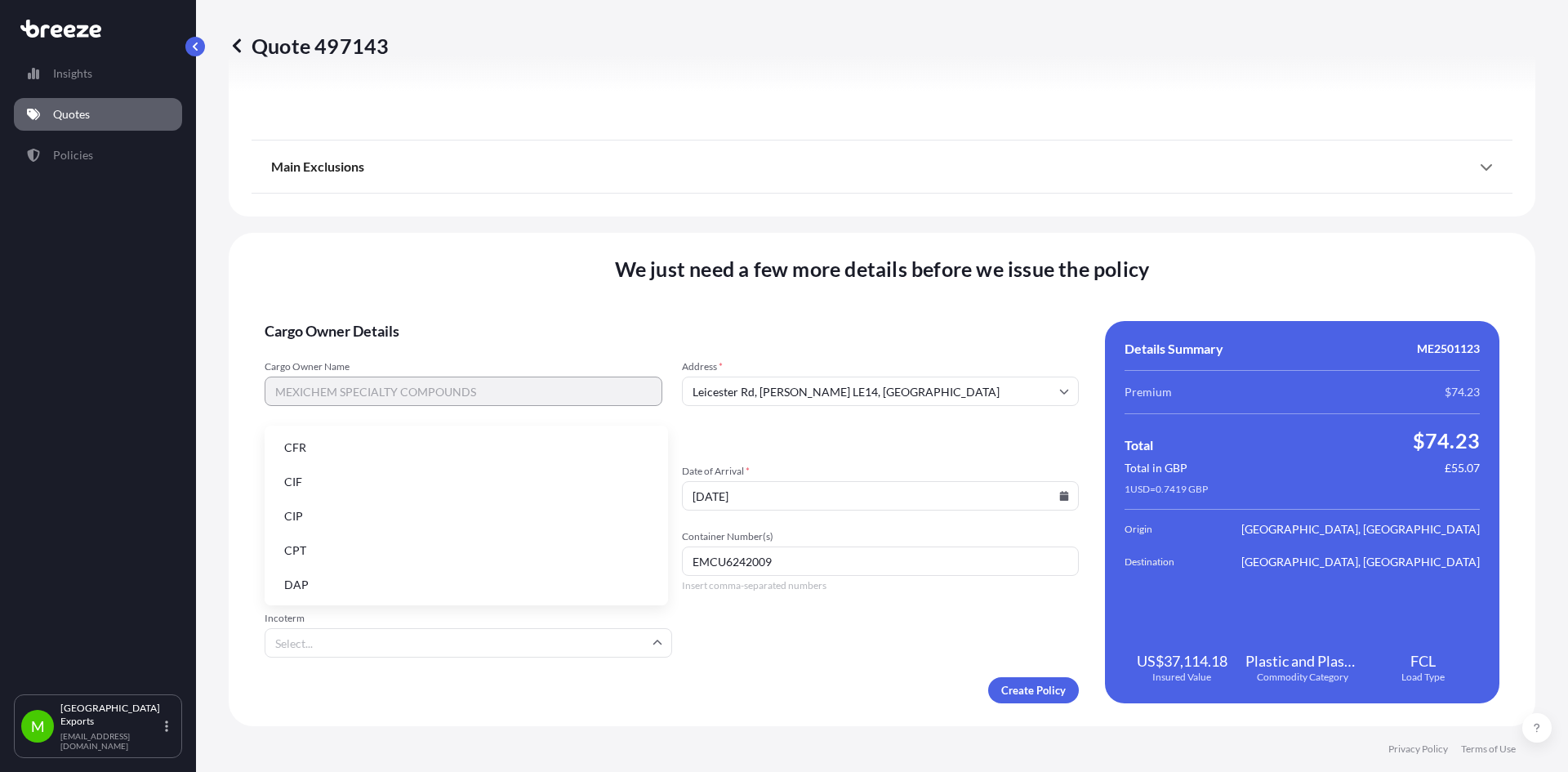
click at [327, 478] on li "CIF" at bounding box center [466, 481] width 390 height 31
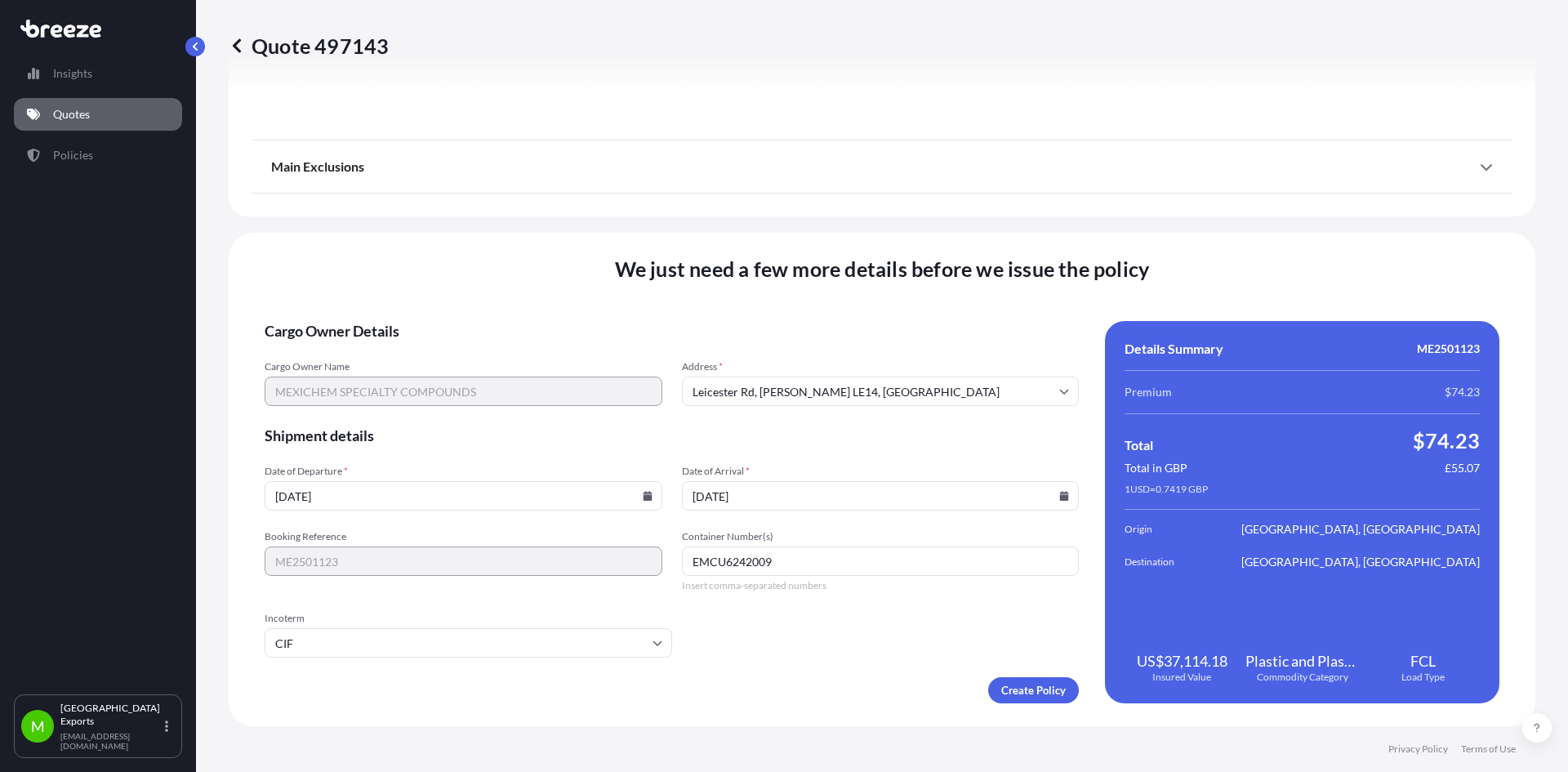
click at [847, 691] on div "Create Policy" at bounding box center [672, 691] width 814 height 26
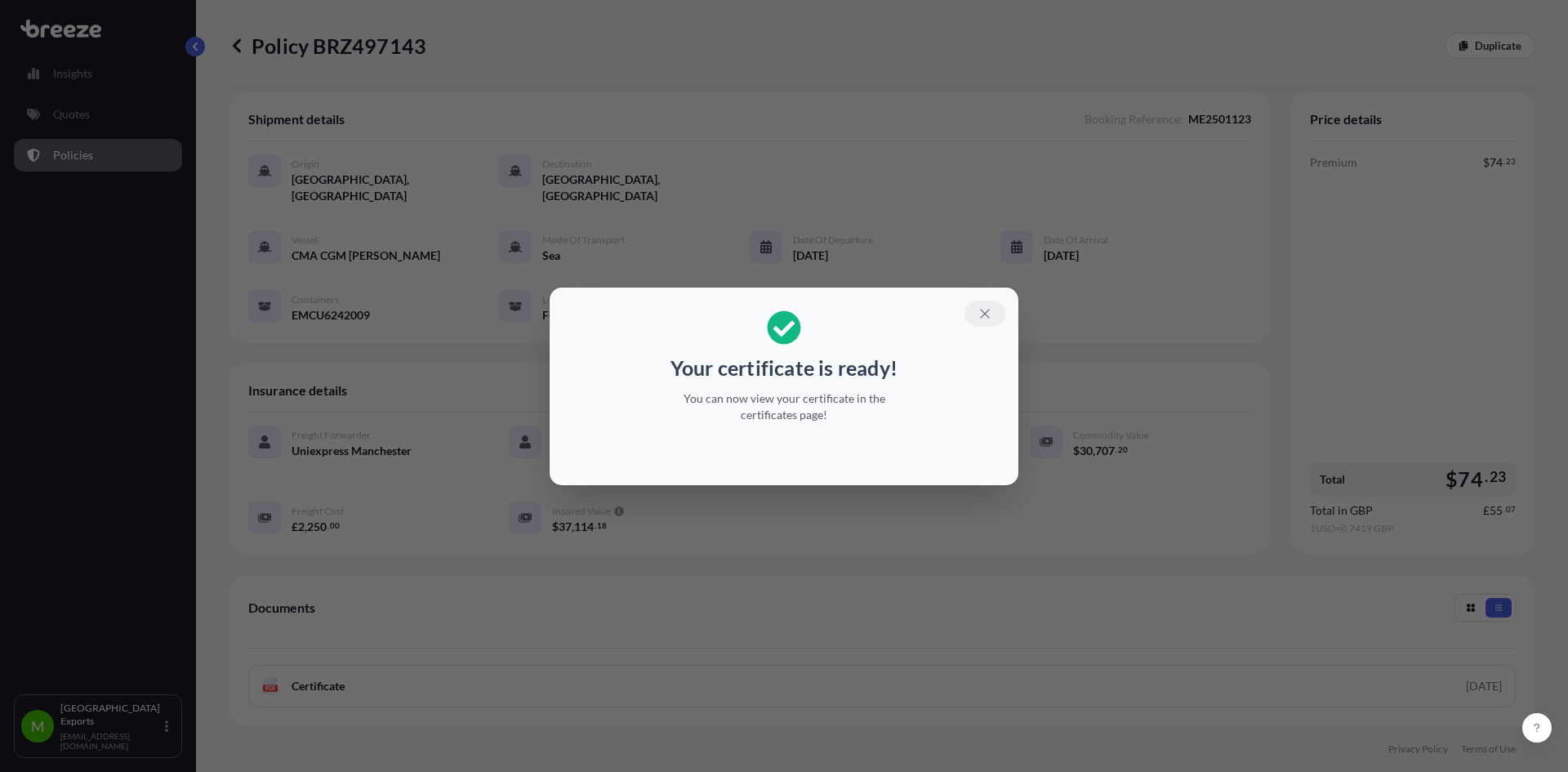
click at [990, 312] on icon "button" at bounding box center [984, 314] width 15 height 15
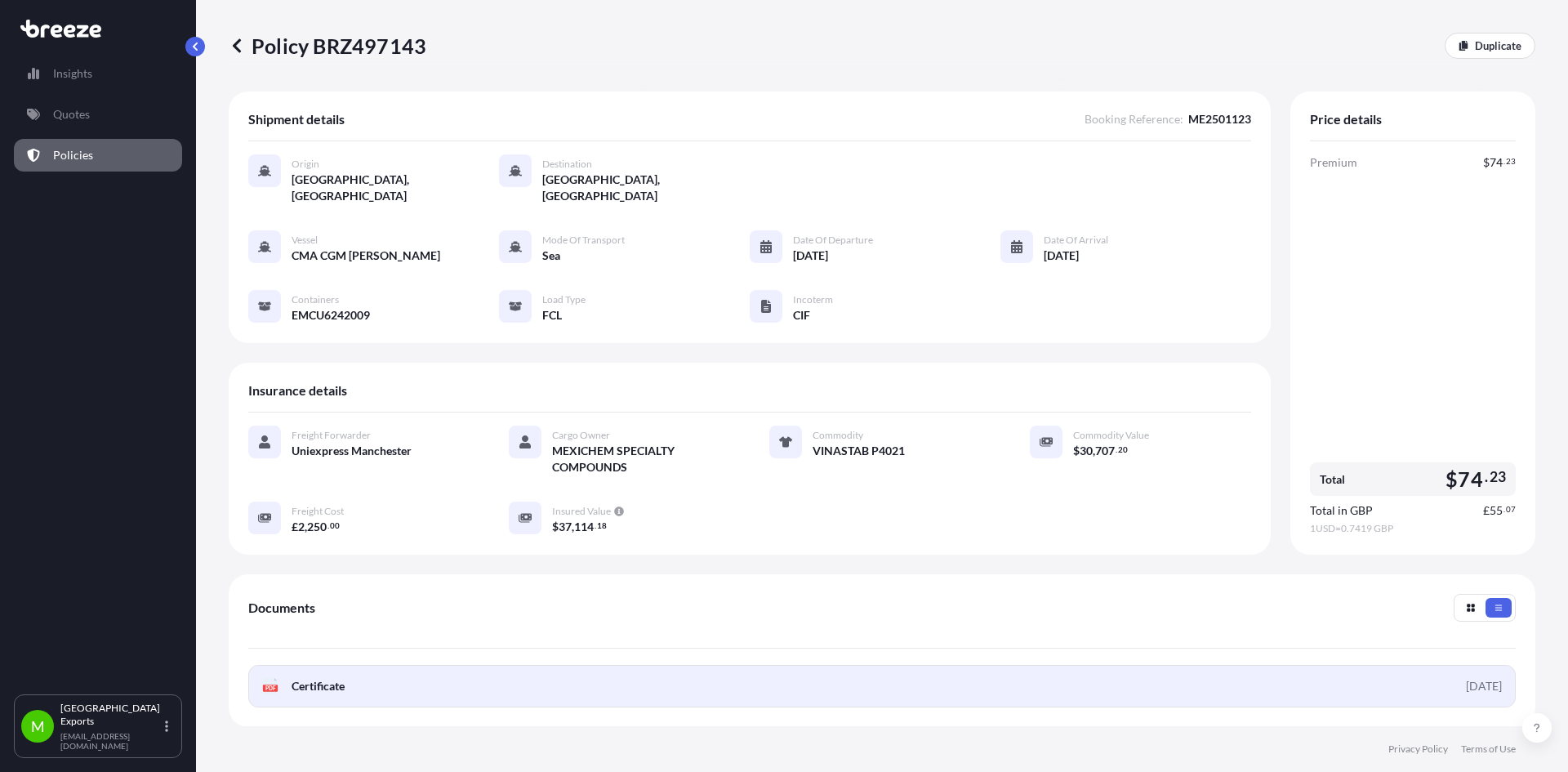
click at [1466, 678] on div "[DATE]" at bounding box center [1483, 686] width 36 height 16
